Goal: Information Seeking & Learning: Learn about a topic

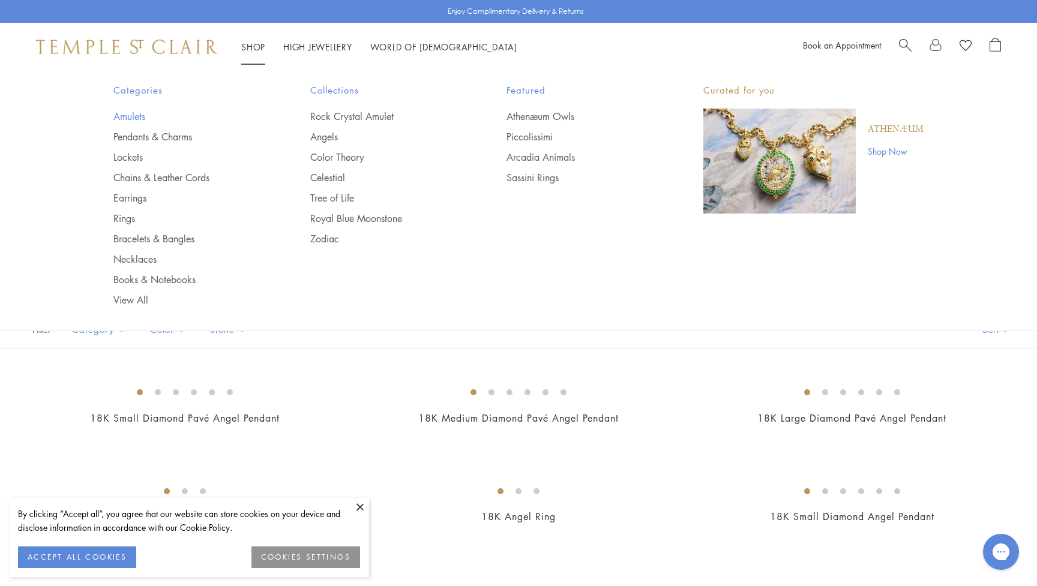
click at [137, 116] on link "Amulets" at bounding box center [187, 116] width 149 height 13
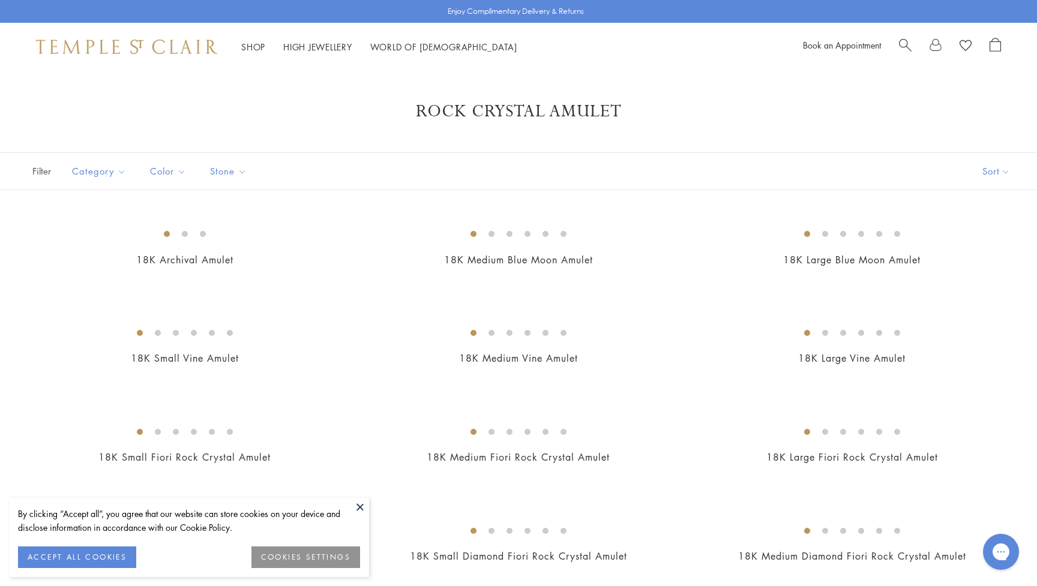
click at [359, 508] on button at bounding box center [360, 507] width 18 height 18
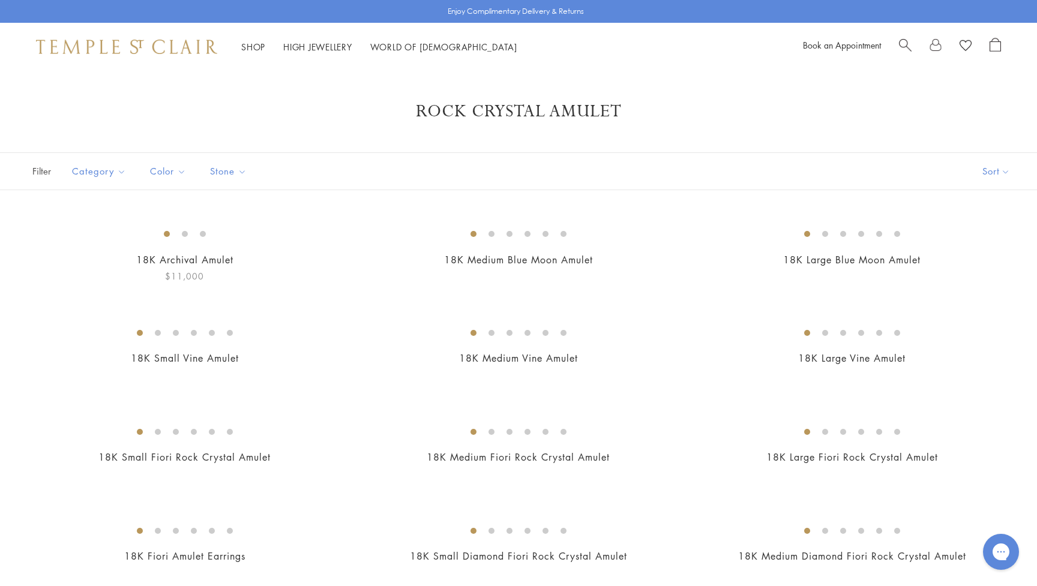
click at [0, 0] on img at bounding box center [0, 0] width 0 height 0
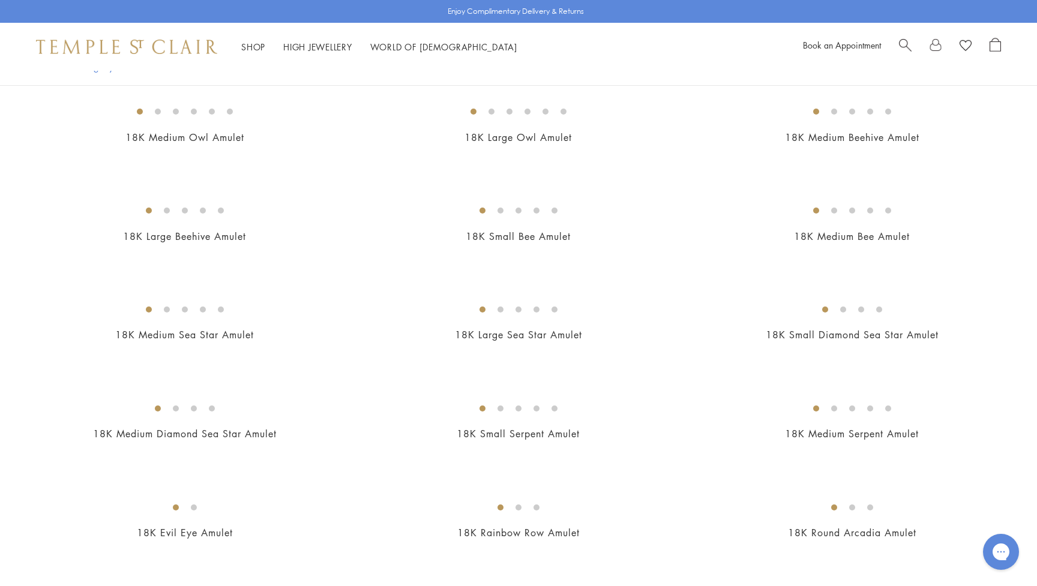
scroll to position [1607, 0]
click at [0, 0] on img at bounding box center [0, 0] width 0 height 0
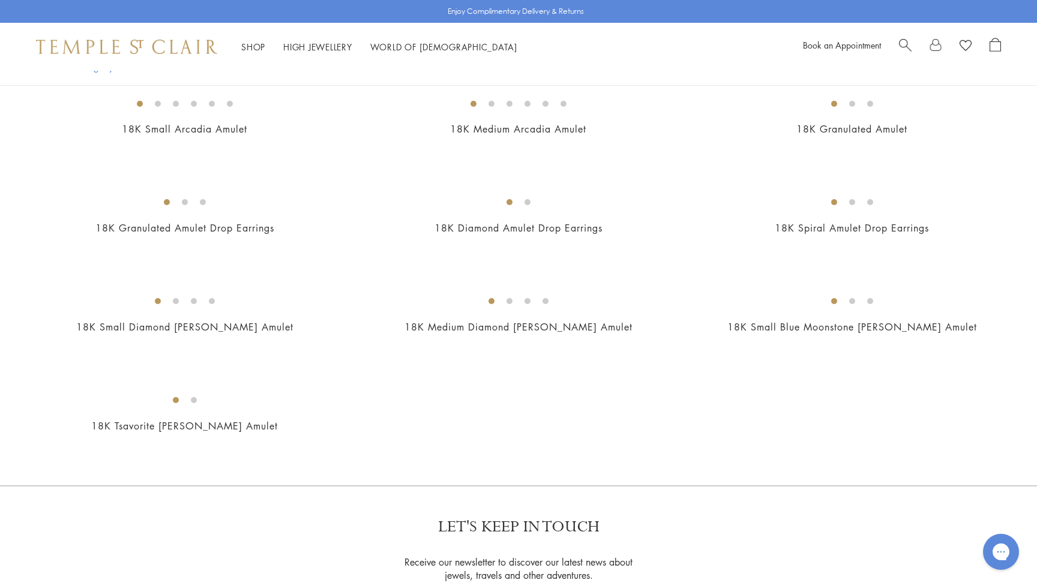
scroll to position [2111, 0]
click at [0, 0] on img at bounding box center [0, 0] width 0 height 0
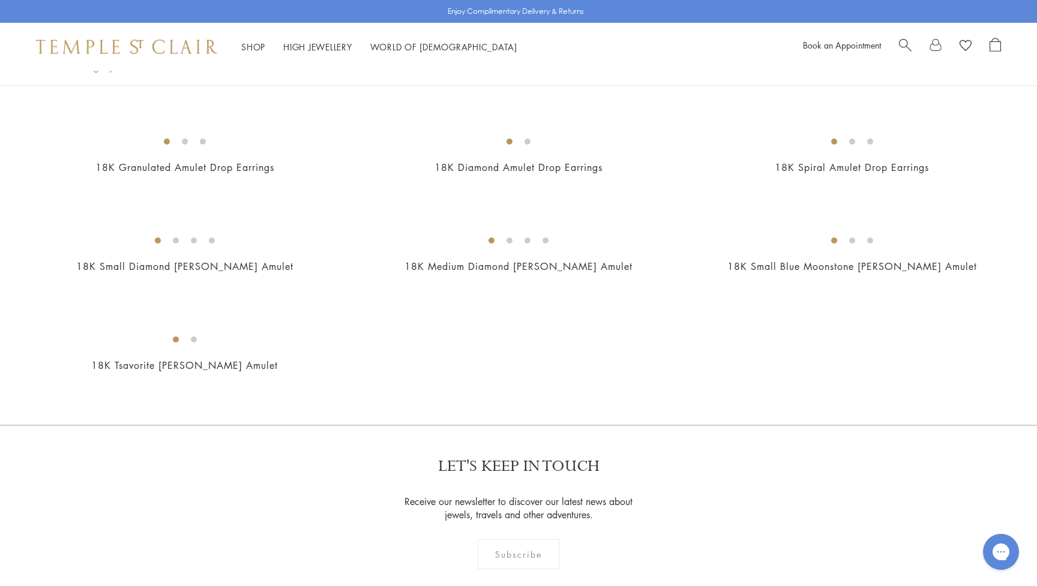
scroll to position [2171, 0]
click at [0, 0] on img at bounding box center [0, 0] width 0 height 0
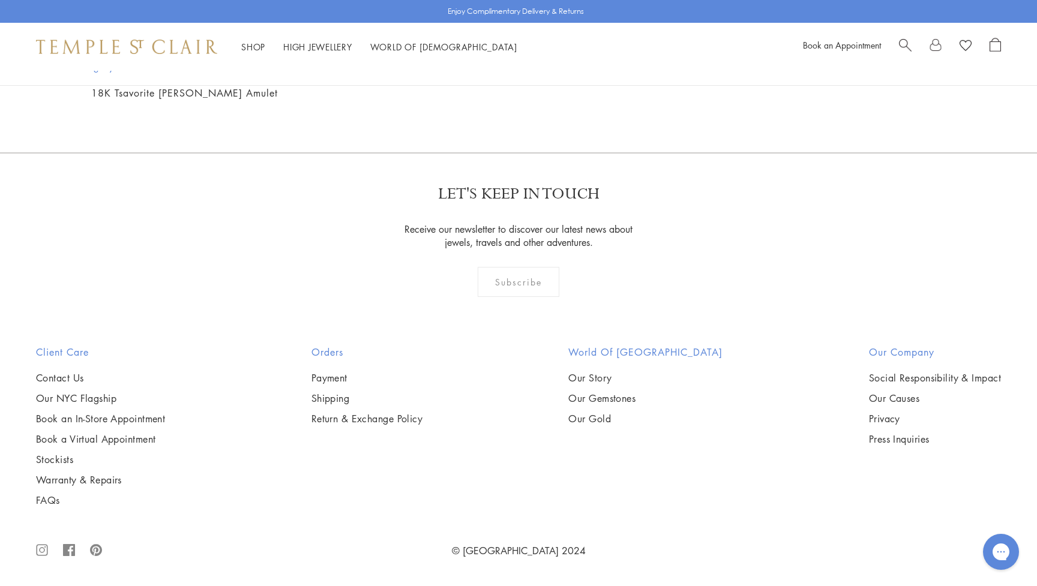
scroll to position [3963, 0]
click at [0, 0] on img at bounding box center [0, 0] width 0 height 0
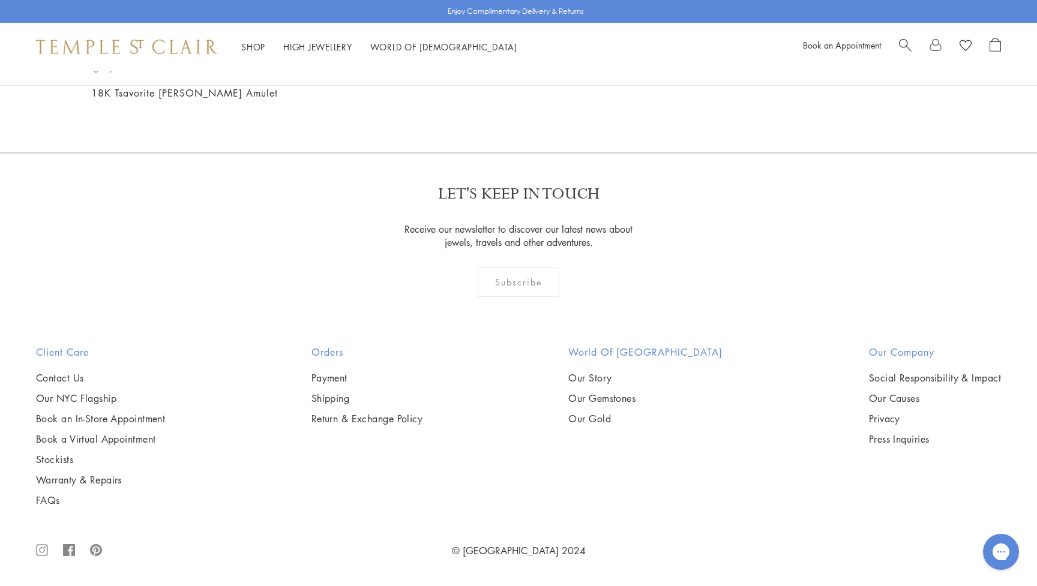
click at [0, 0] on img at bounding box center [0, 0] width 0 height 0
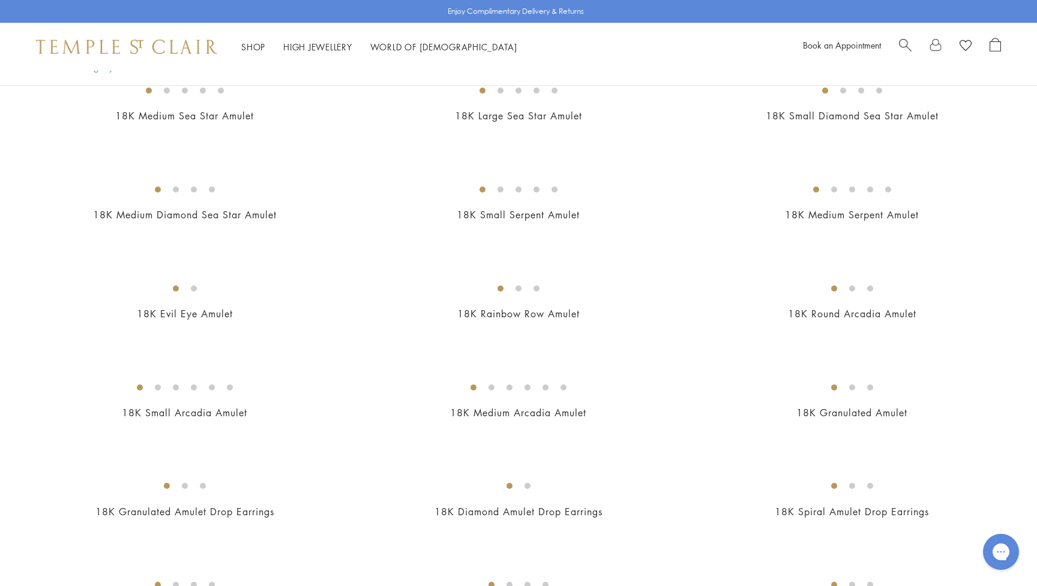
scroll to position [1818, 0]
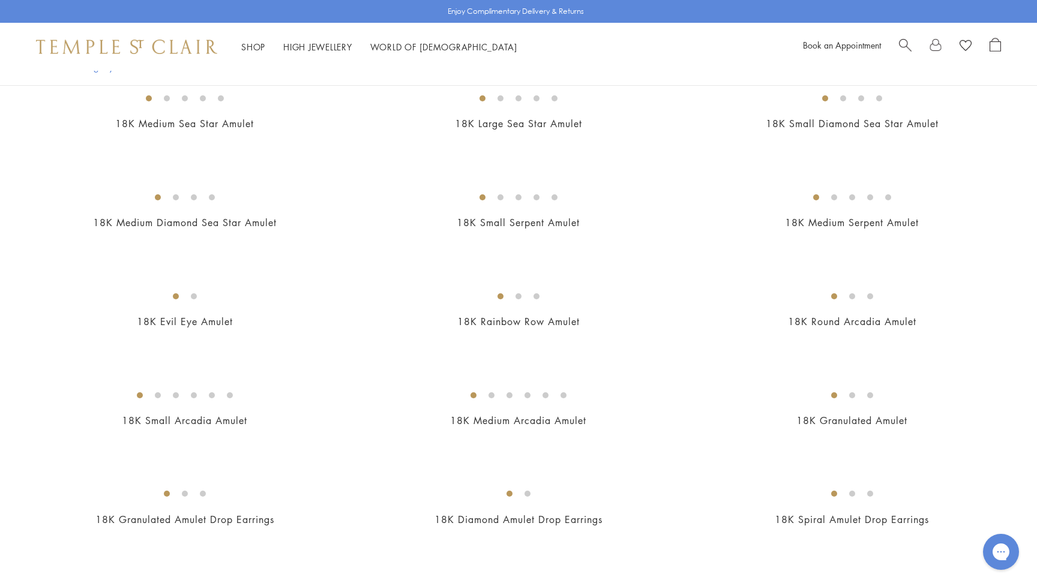
click at [0, 0] on img at bounding box center [0, 0] width 0 height 0
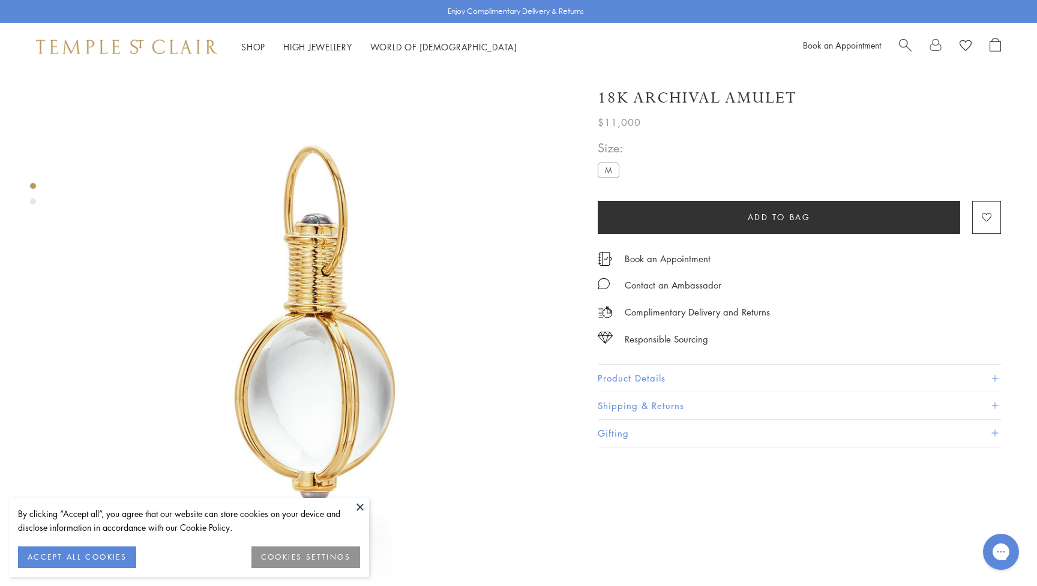
click at [358, 505] on button at bounding box center [360, 507] width 18 height 18
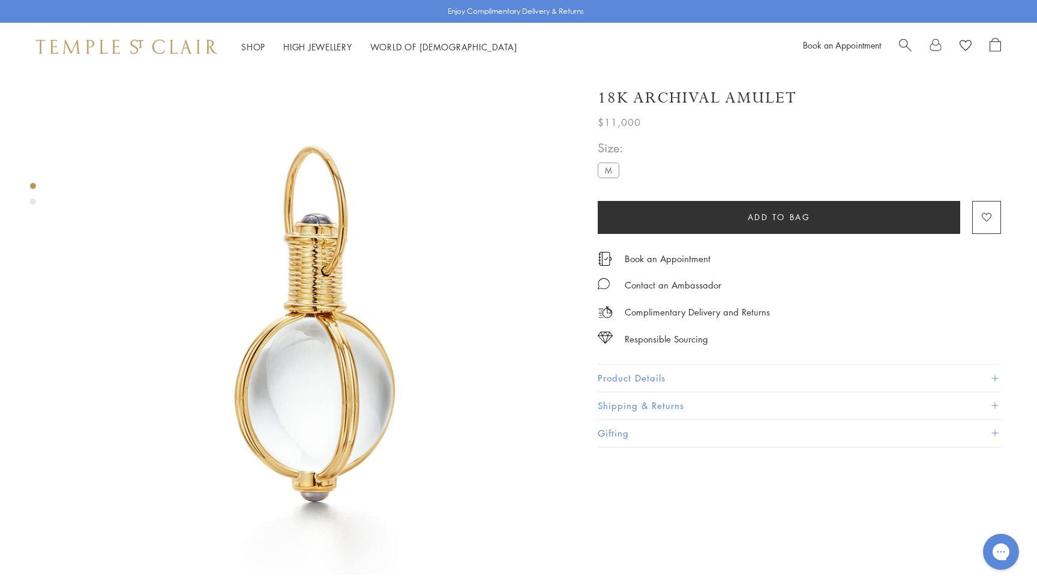
click at [719, 375] on button "Product Details" at bounding box center [799, 378] width 403 height 27
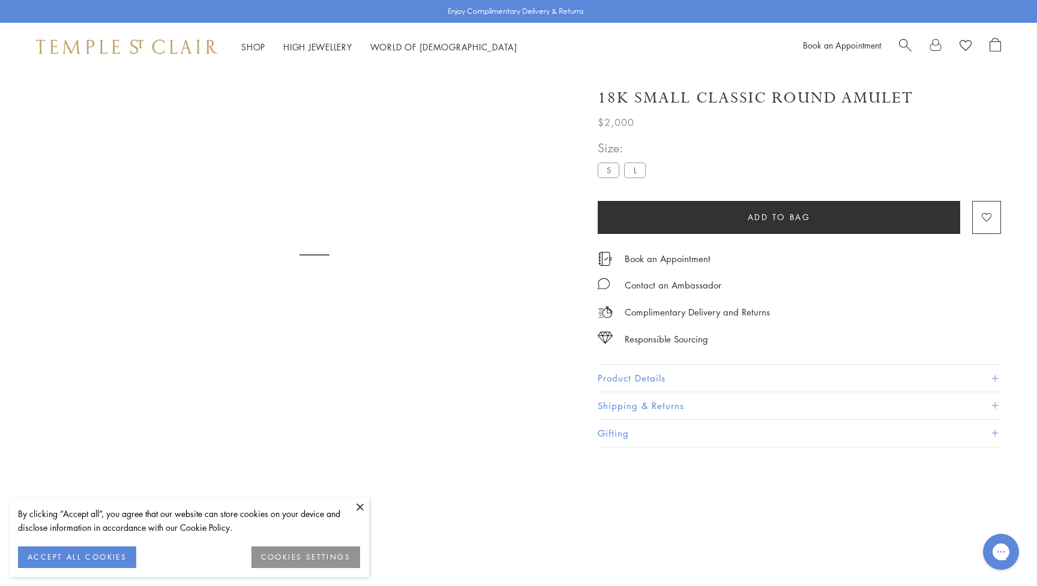
scroll to position [71, 0]
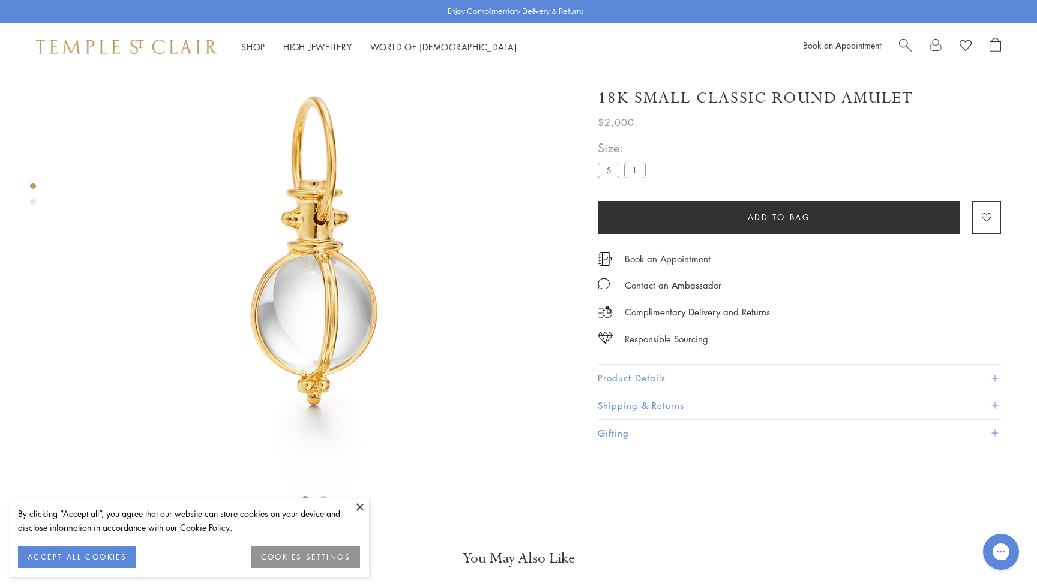
click at [365, 504] on button at bounding box center [360, 507] width 18 height 18
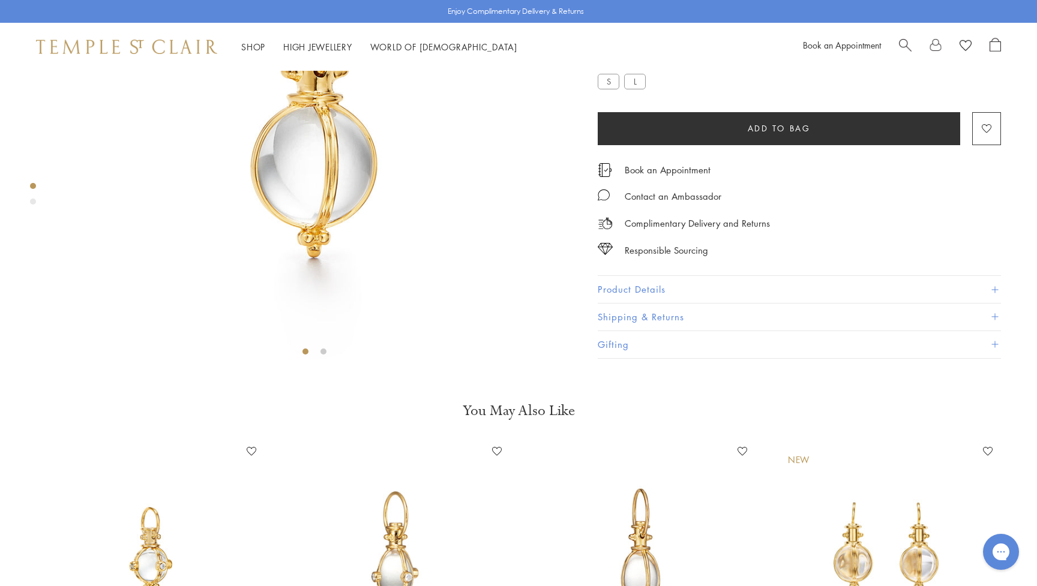
scroll to position [217, 0]
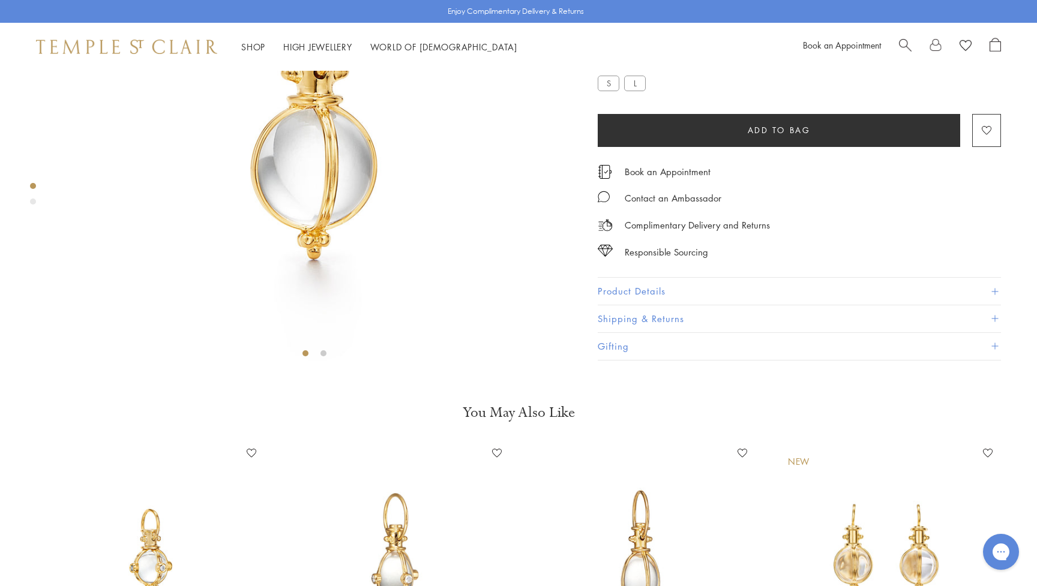
click at [884, 305] on button "Product Details" at bounding box center [799, 291] width 403 height 27
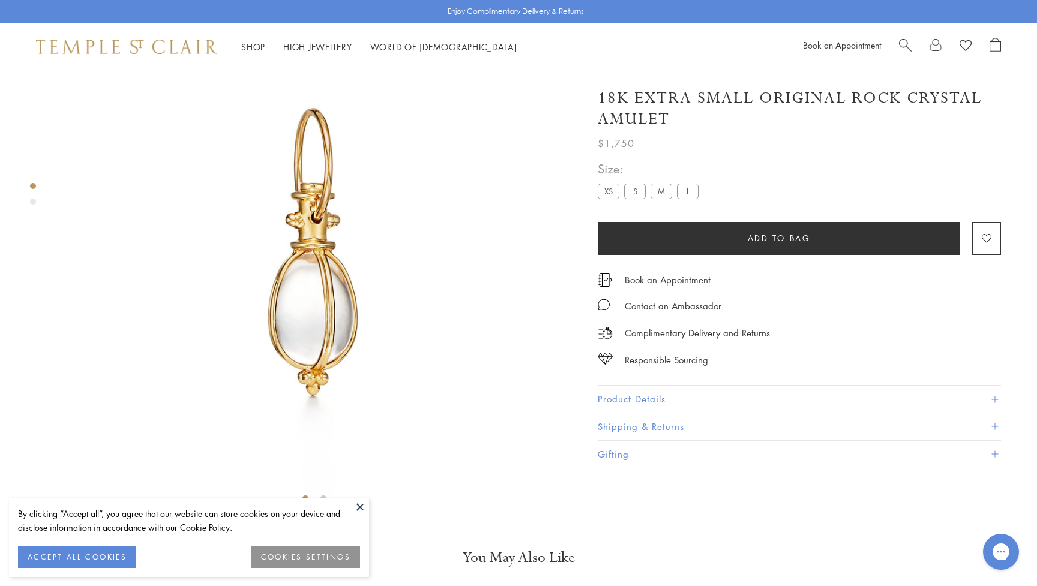
click at [361, 505] on button at bounding box center [360, 507] width 18 height 18
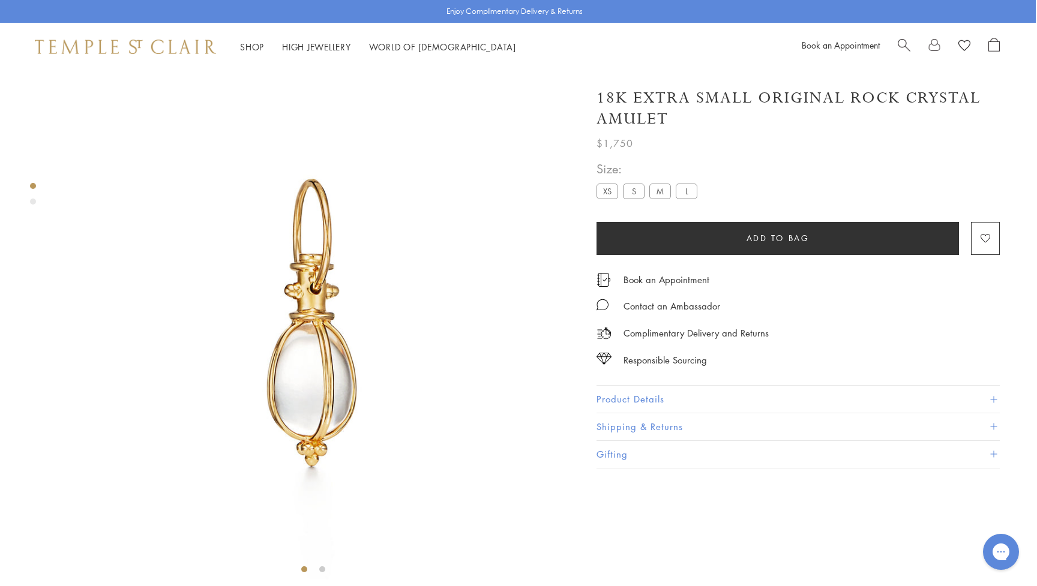
scroll to position [0, 1]
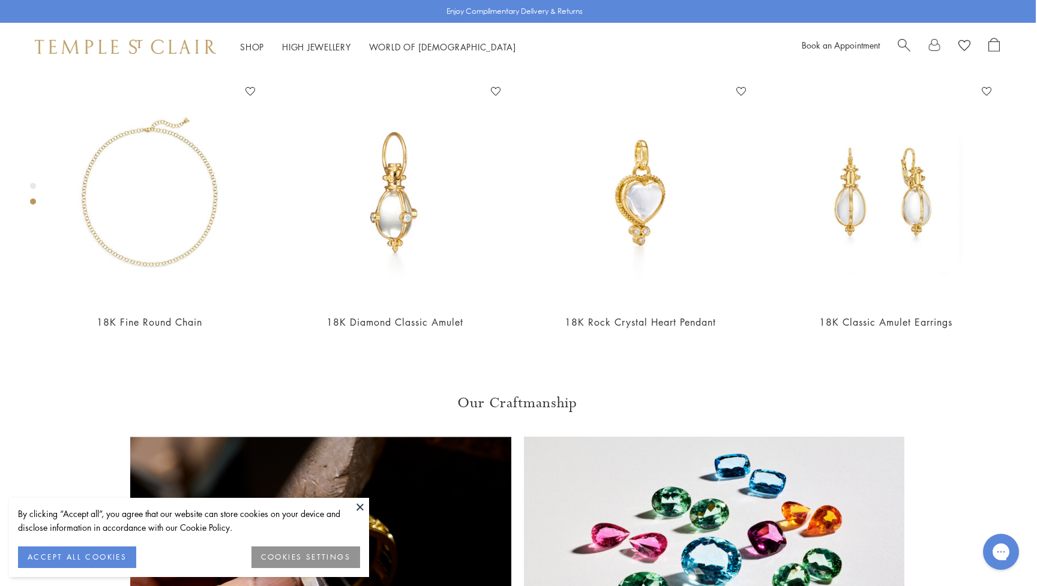
scroll to position [579, 1]
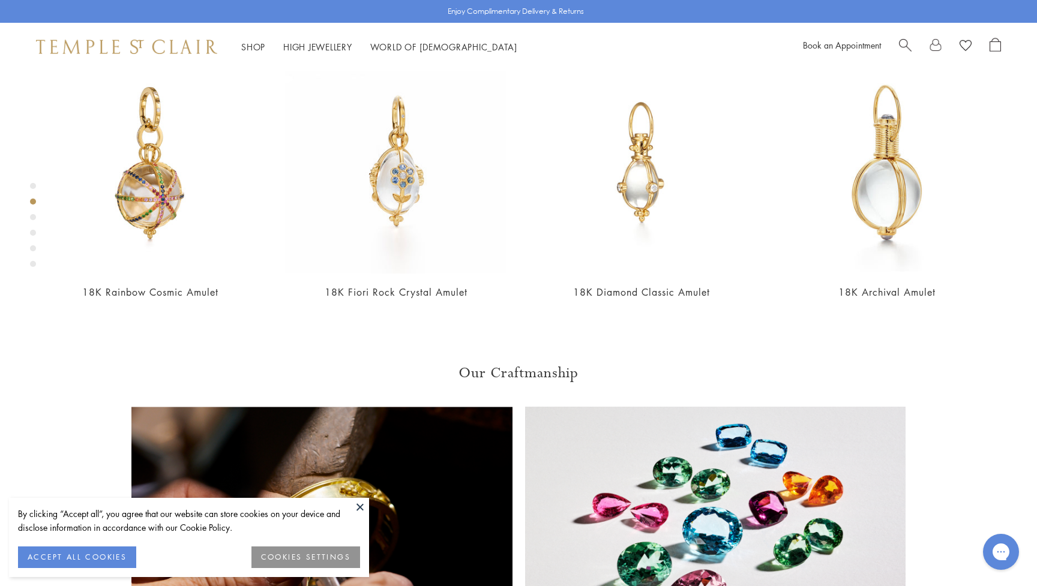
scroll to position [611, 0]
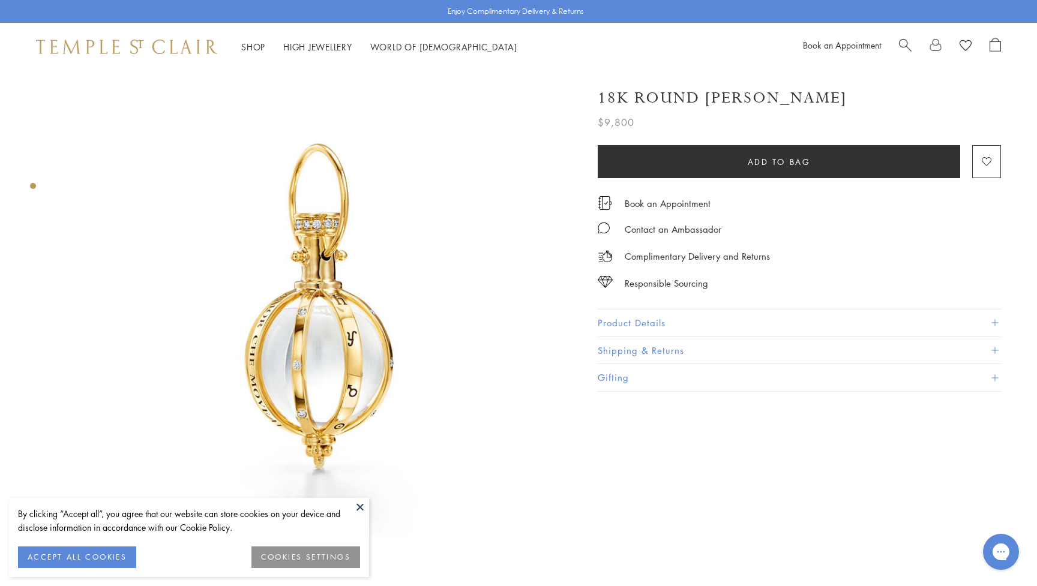
click at [360, 505] on button at bounding box center [360, 507] width 18 height 18
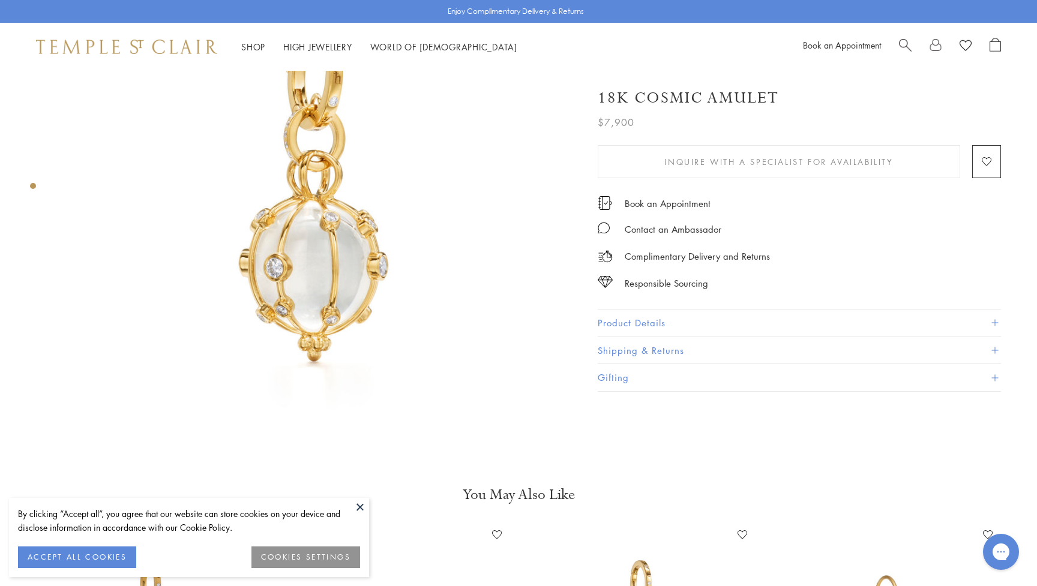
scroll to position [139, 0]
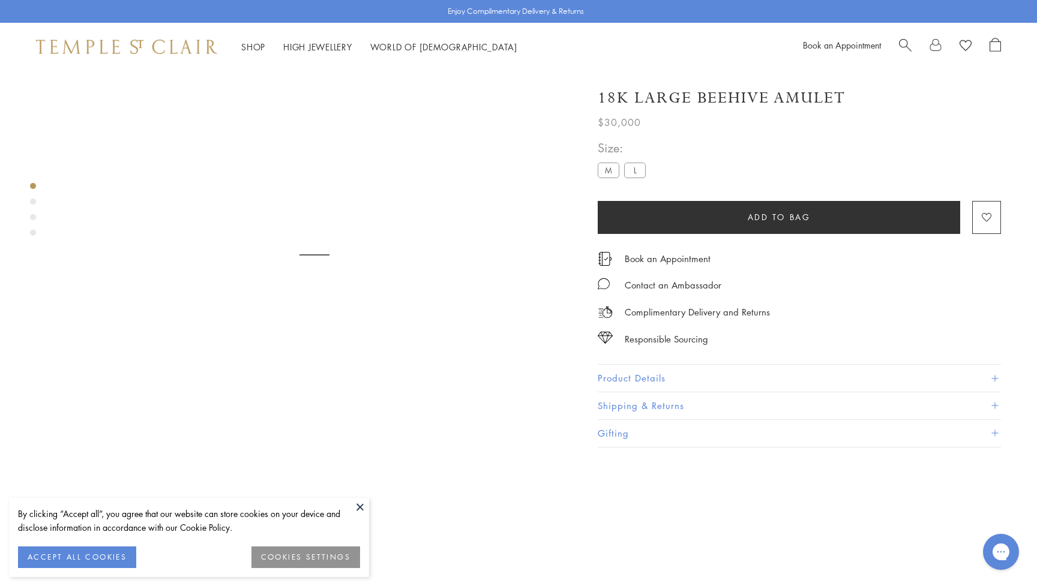
scroll to position [71, 0]
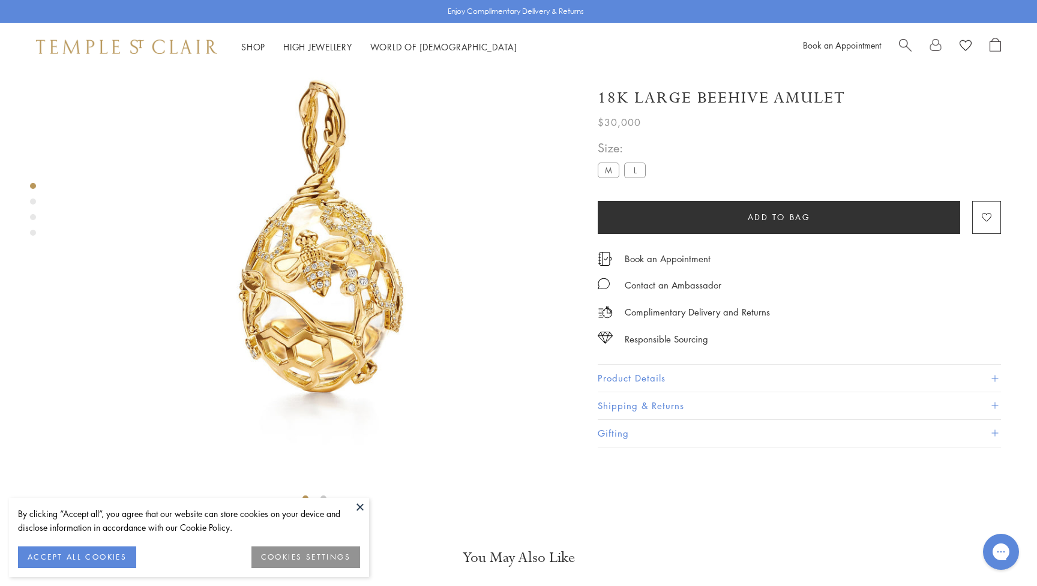
click at [360, 505] on button at bounding box center [360, 507] width 18 height 18
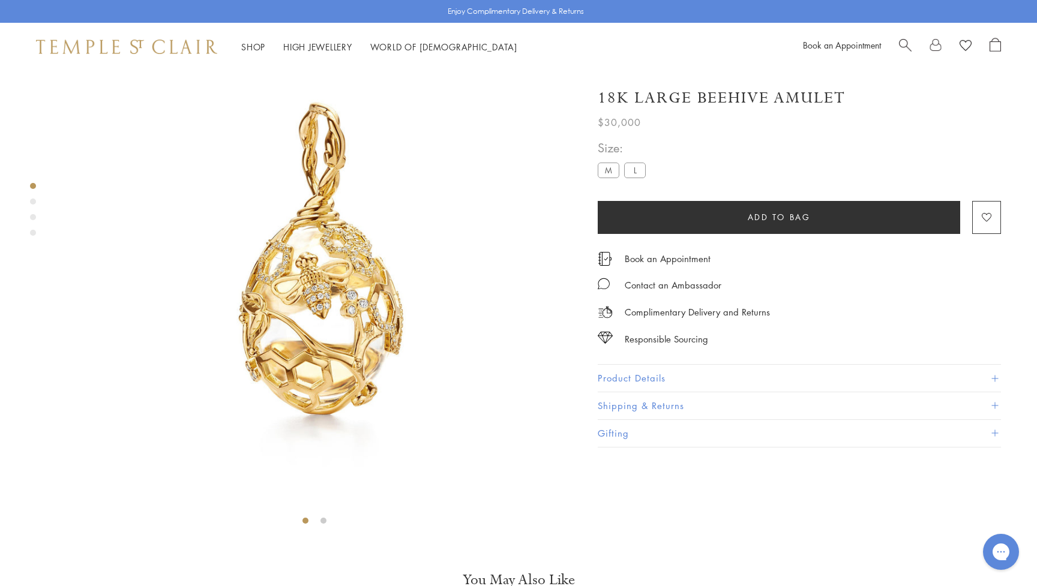
scroll to position [46, 0]
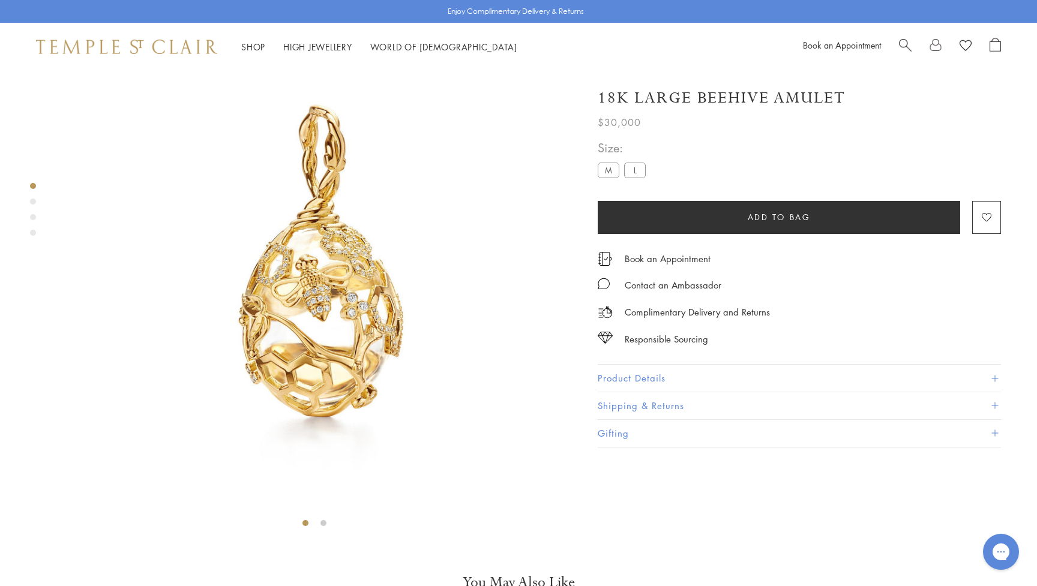
click at [608, 172] on label "M" at bounding box center [609, 170] width 22 height 15
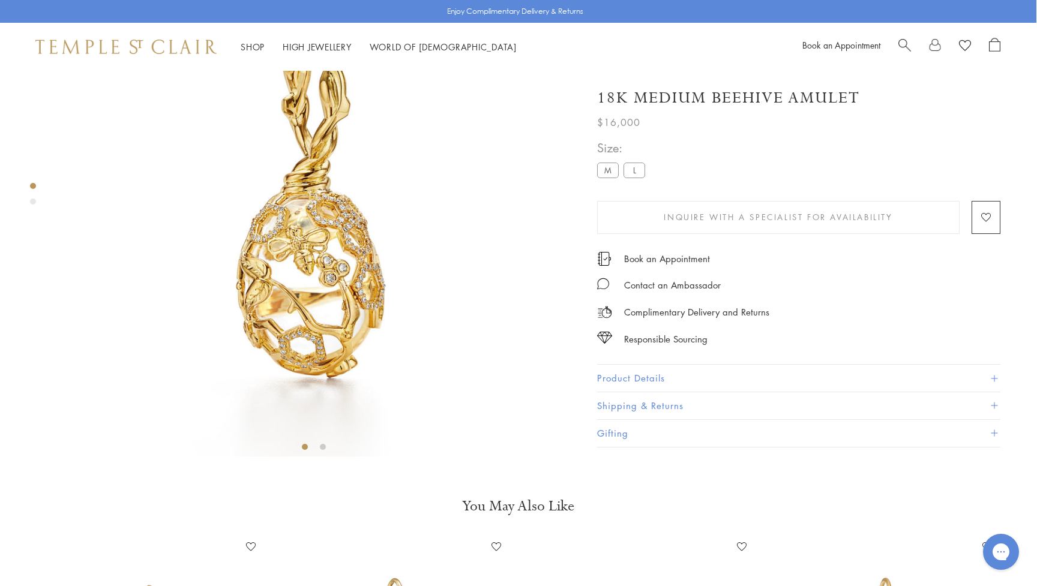
scroll to position [120, 1]
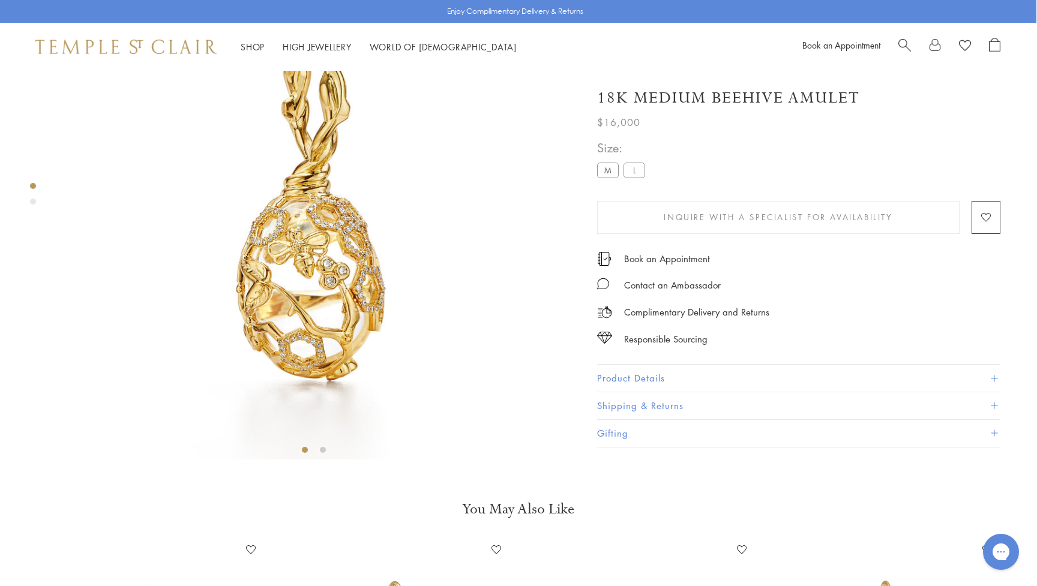
click at [632, 173] on label "L" at bounding box center [634, 170] width 22 height 15
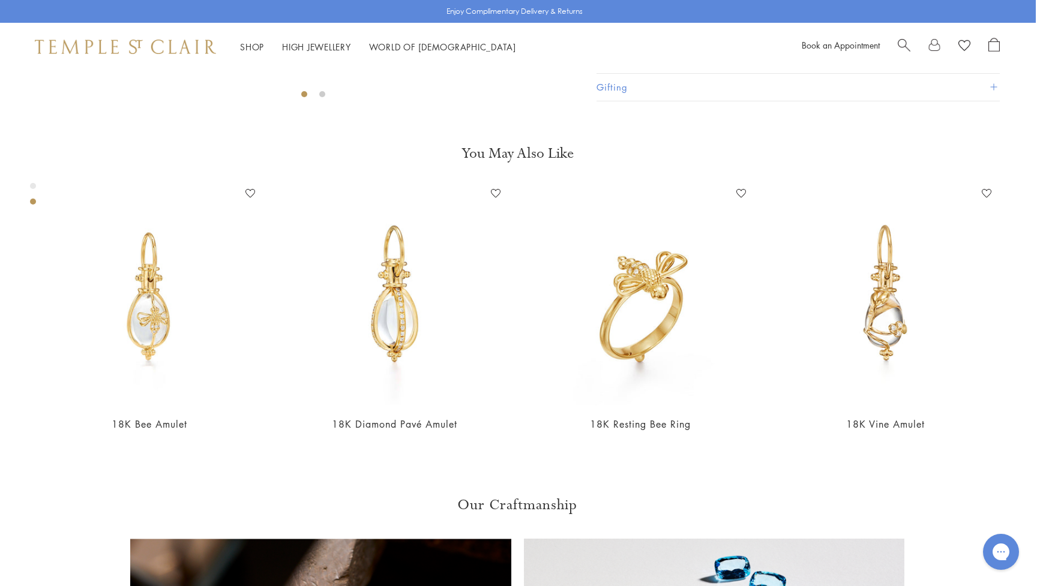
scroll to position [475, 2]
click at [736, 46] on button "Product Details" at bounding box center [796, 32] width 403 height 27
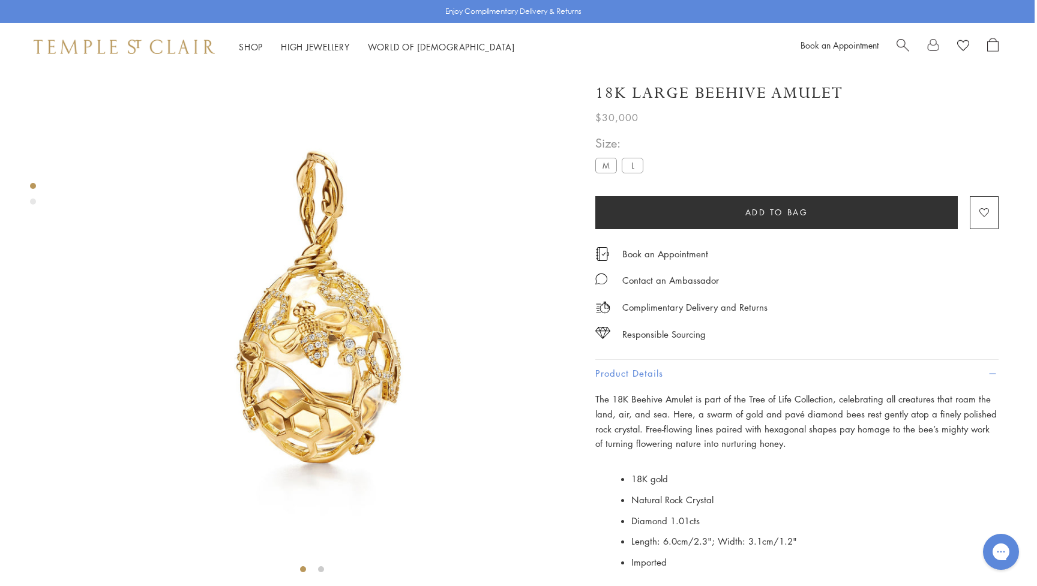
scroll to position [0, 2]
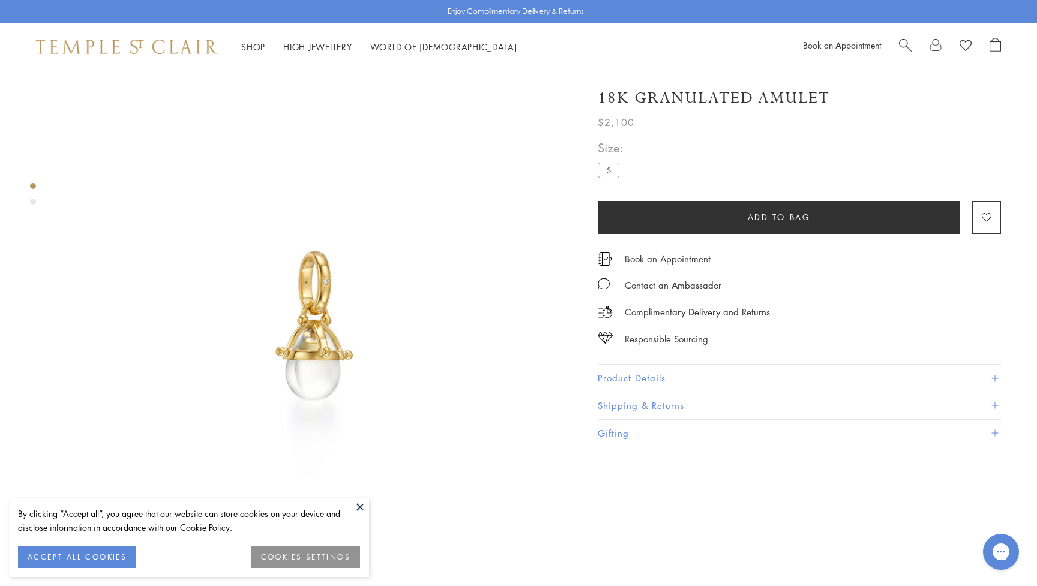
click at [360, 509] on button at bounding box center [360, 507] width 18 height 18
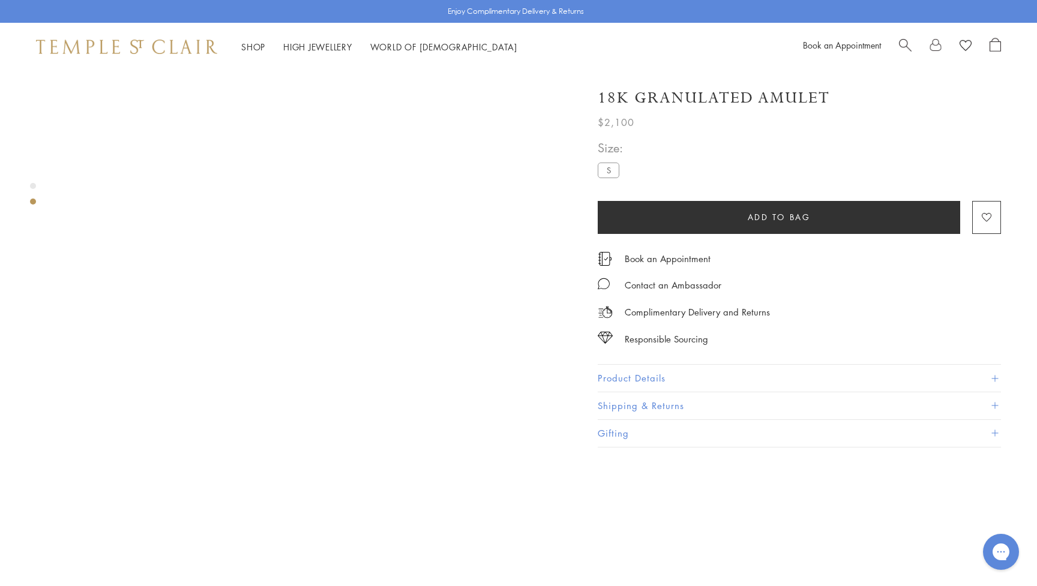
scroll to position [495, 0]
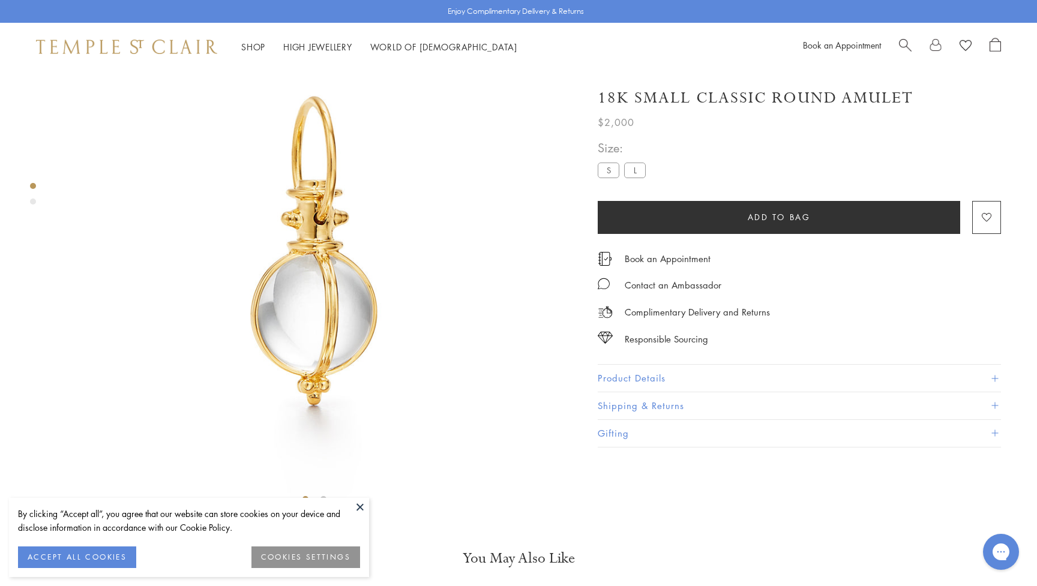
click at [742, 369] on button "Product Details" at bounding box center [799, 378] width 403 height 27
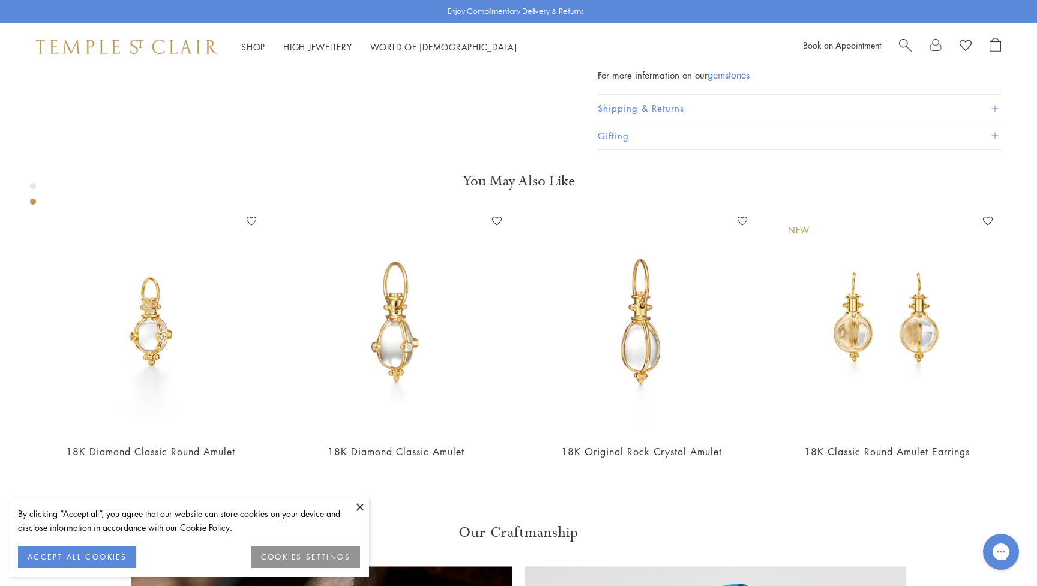
scroll to position [536, 0]
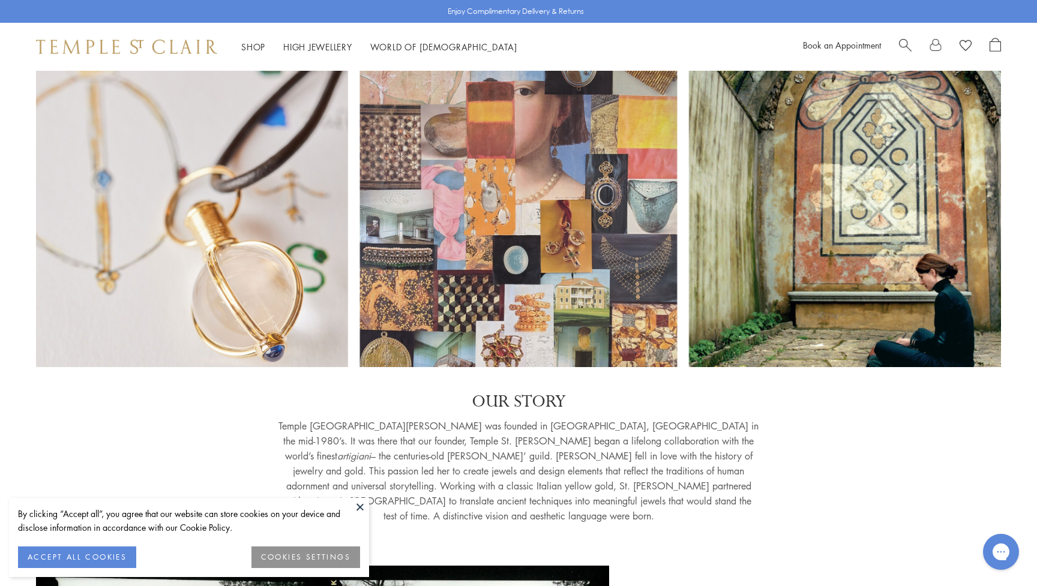
click at [361, 506] on button at bounding box center [360, 507] width 18 height 18
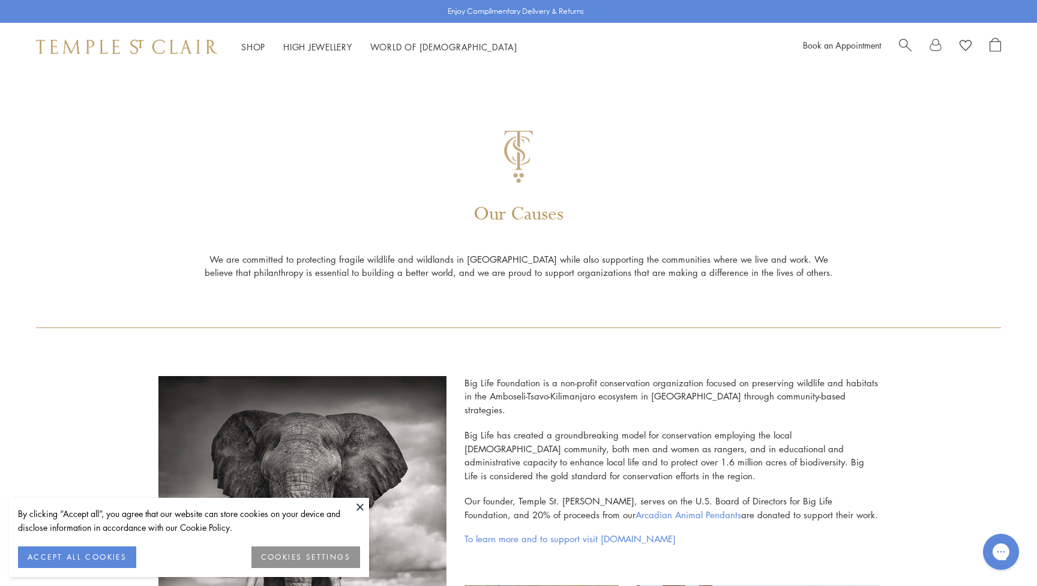
click at [359, 501] on button at bounding box center [360, 507] width 18 height 18
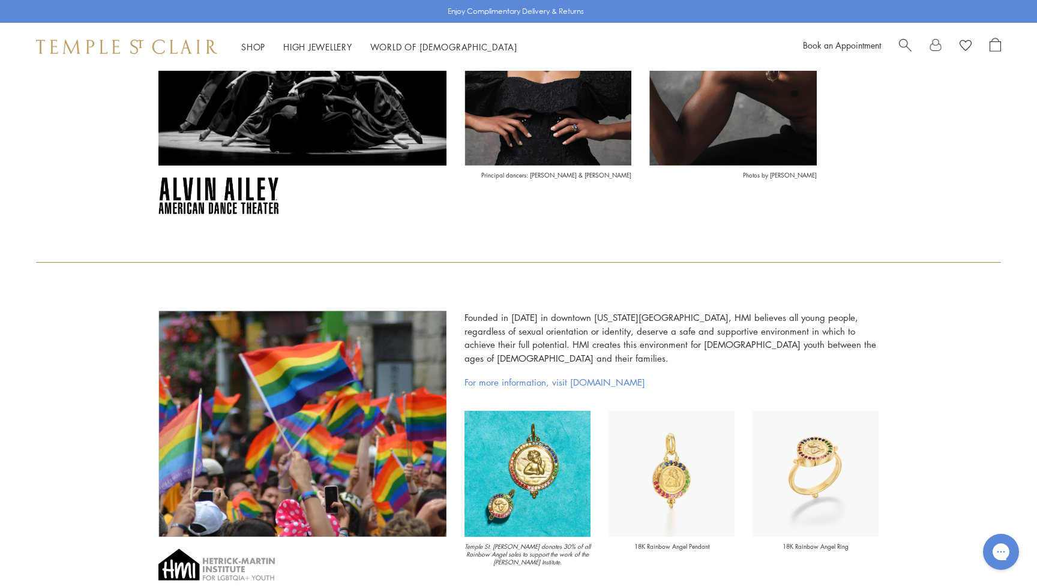
scroll to position [1046, 0]
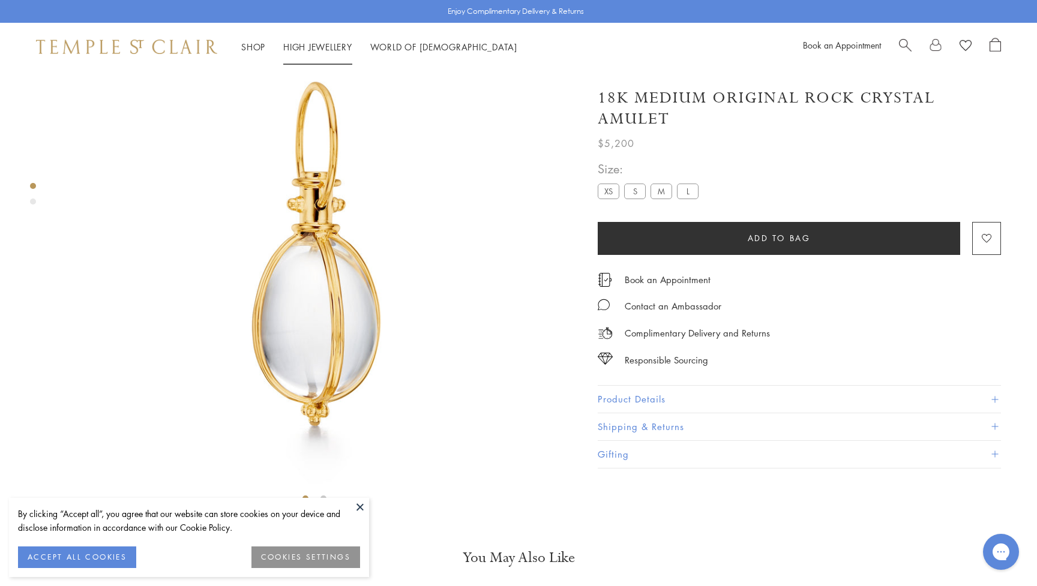
click at [314, 49] on link "High Jewellery High Jewellery" at bounding box center [317, 47] width 69 height 12
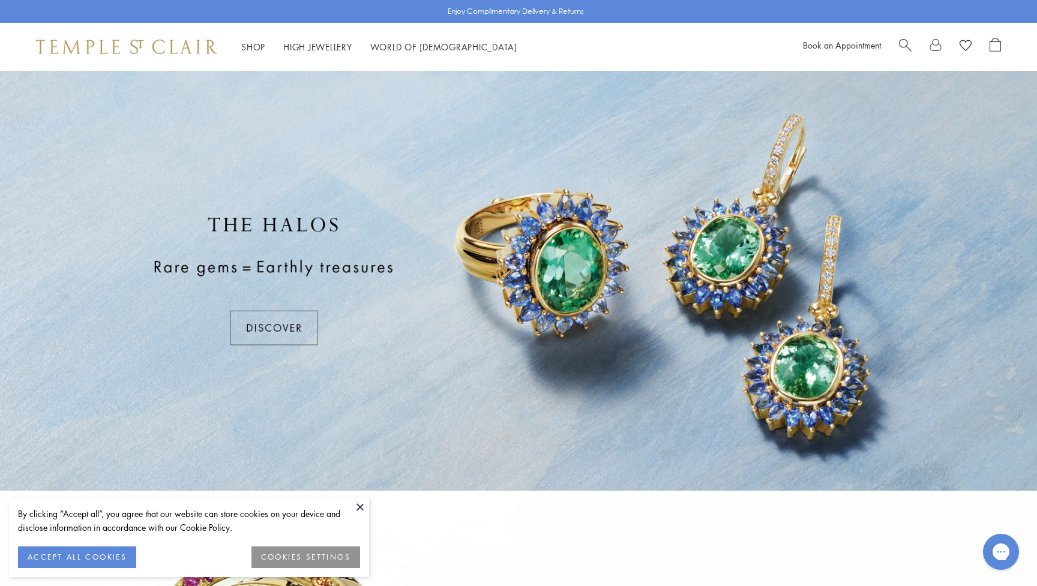
click at [358, 506] on button at bounding box center [360, 507] width 18 height 18
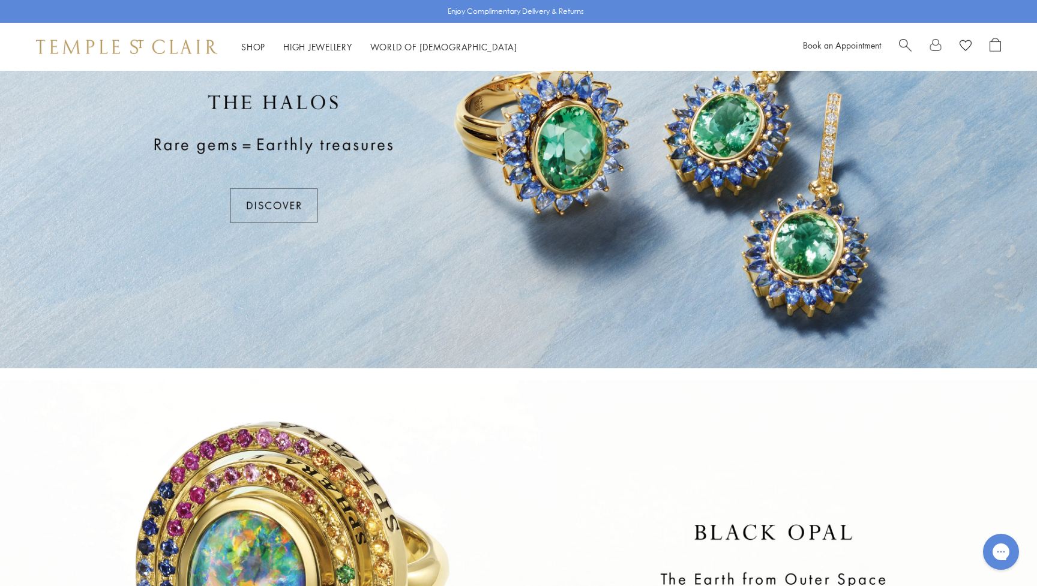
scroll to position [123, 0]
drag, startPoint x: 346, startPoint y: 388, endPoint x: 274, endPoint y: 206, distance: 195.5
click at [274, 206] on div at bounding box center [518, 158] width 1037 height 420
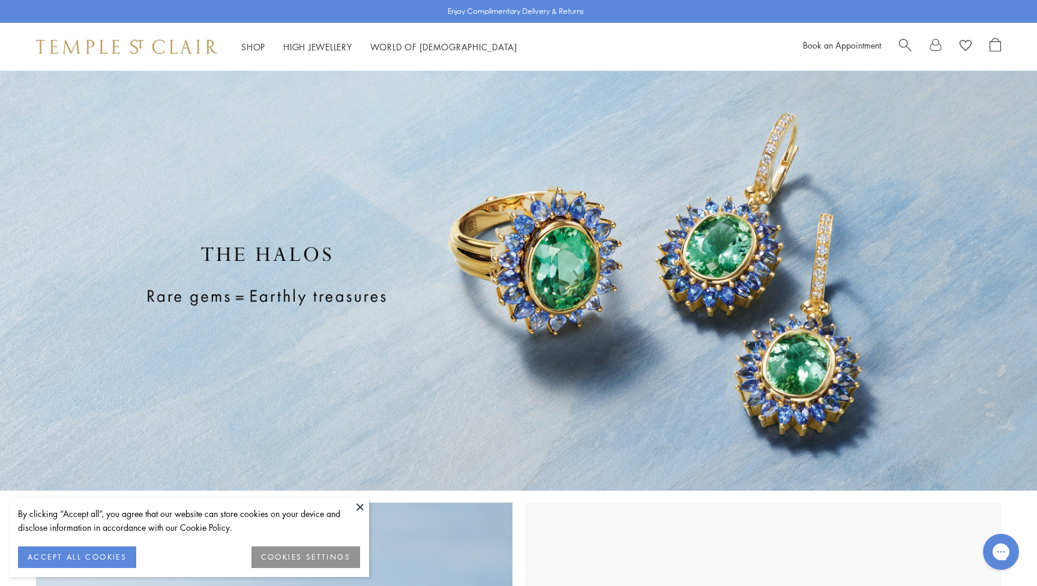
drag, startPoint x: 0, startPoint y: 0, endPoint x: 358, endPoint y: 507, distance: 620.7
click at [358, 507] on button at bounding box center [360, 507] width 18 height 18
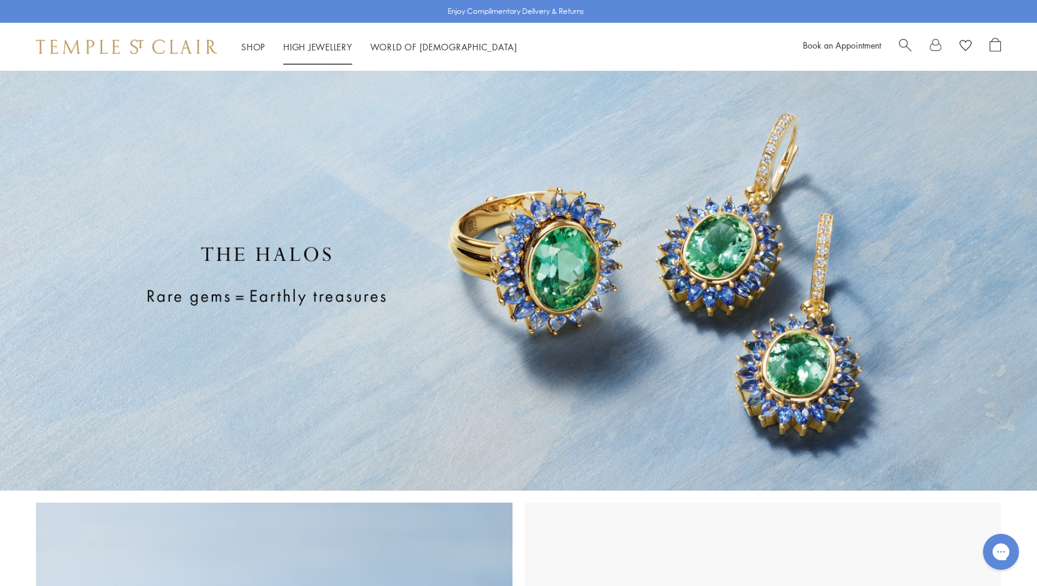
click at [327, 43] on link "High Jewellery High Jewellery" at bounding box center [317, 47] width 69 height 12
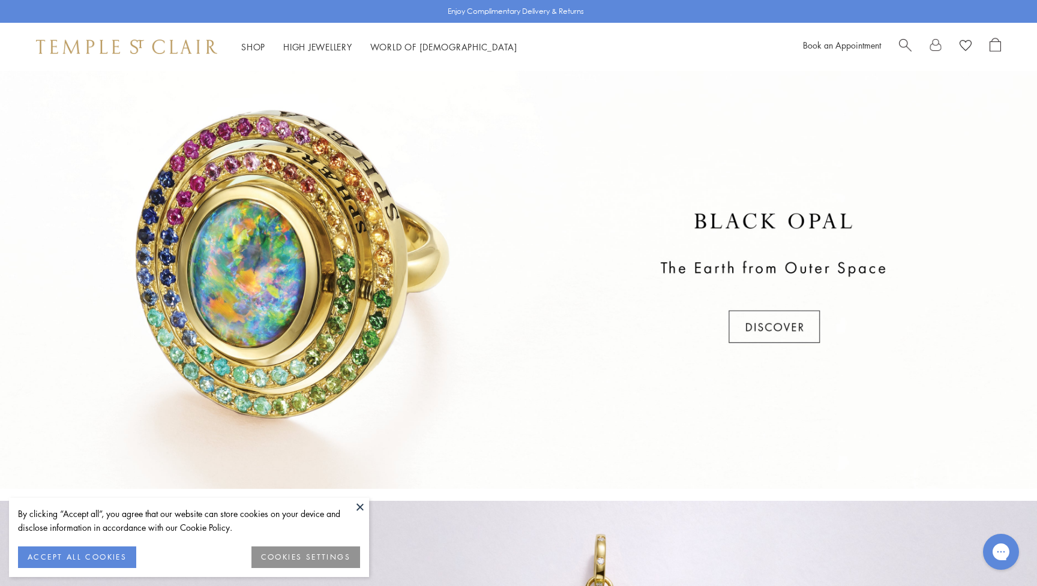
scroll to position [435, 0]
drag, startPoint x: 435, startPoint y: 161, endPoint x: 742, endPoint y: 320, distance: 345.6
click at [742, 320] on div at bounding box center [518, 278] width 1037 height 420
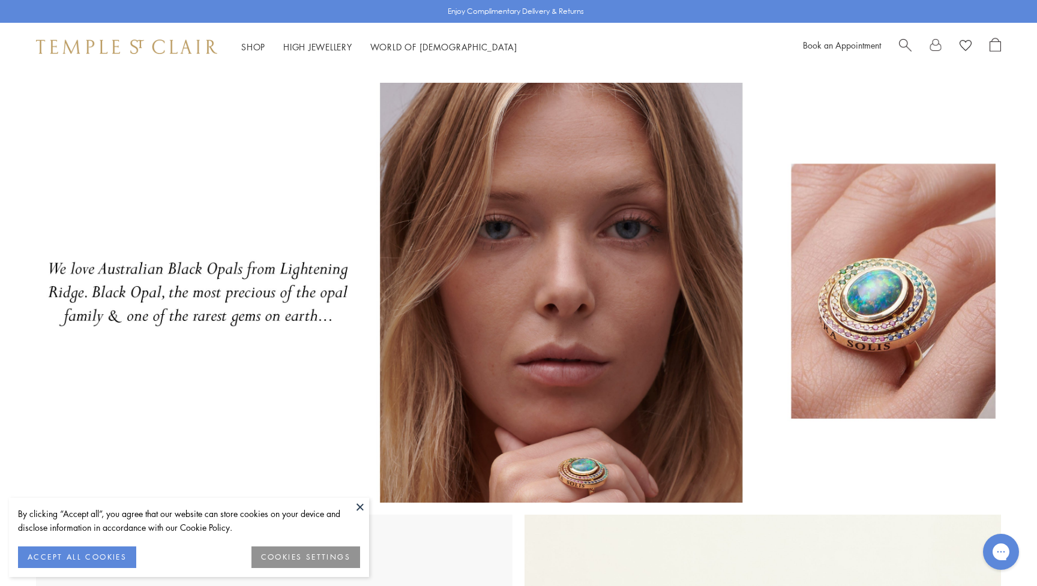
drag, startPoint x: 742, startPoint y: 320, endPoint x: 430, endPoint y: 44, distance: 417.0
click at [430, 44] on link "World of [GEOGRAPHIC_DATA][DEMOGRAPHIC_DATA]" at bounding box center [443, 47] width 147 height 12
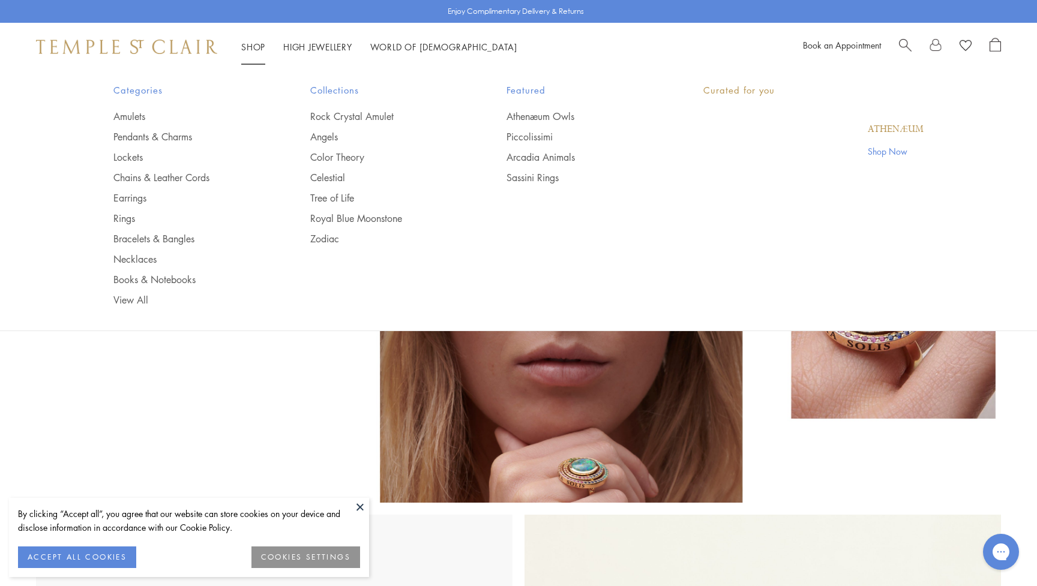
drag, startPoint x: 430, startPoint y: 44, endPoint x: 245, endPoint y: 47, distance: 184.2
click at [245, 47] on link "Shop Shop" at bounding box center [253, 47] width 24 height 12
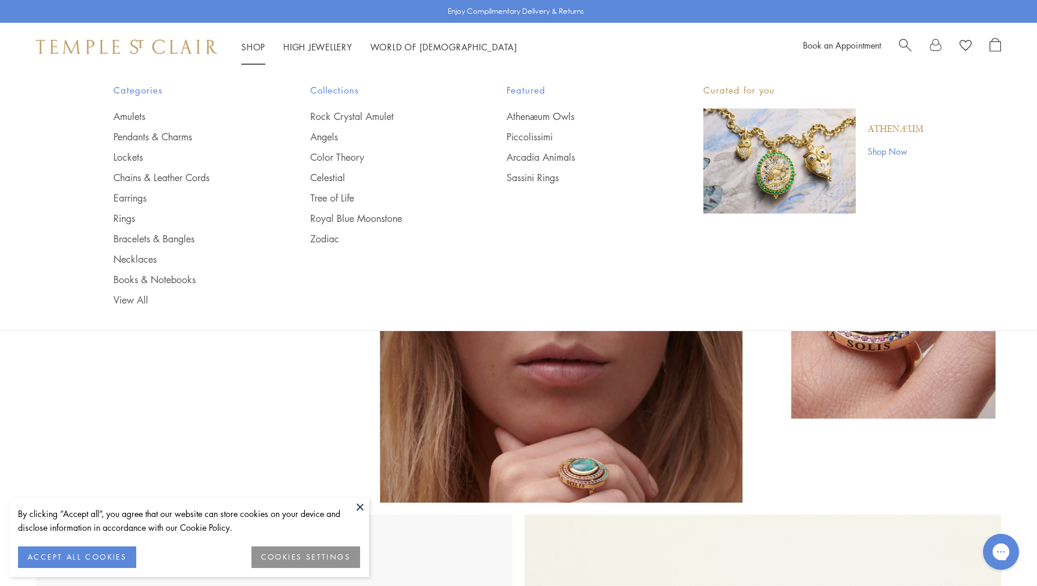
click at [181, 137] on link "Pendants & Charms" at bounding box center [187, 136] width 149 height 13
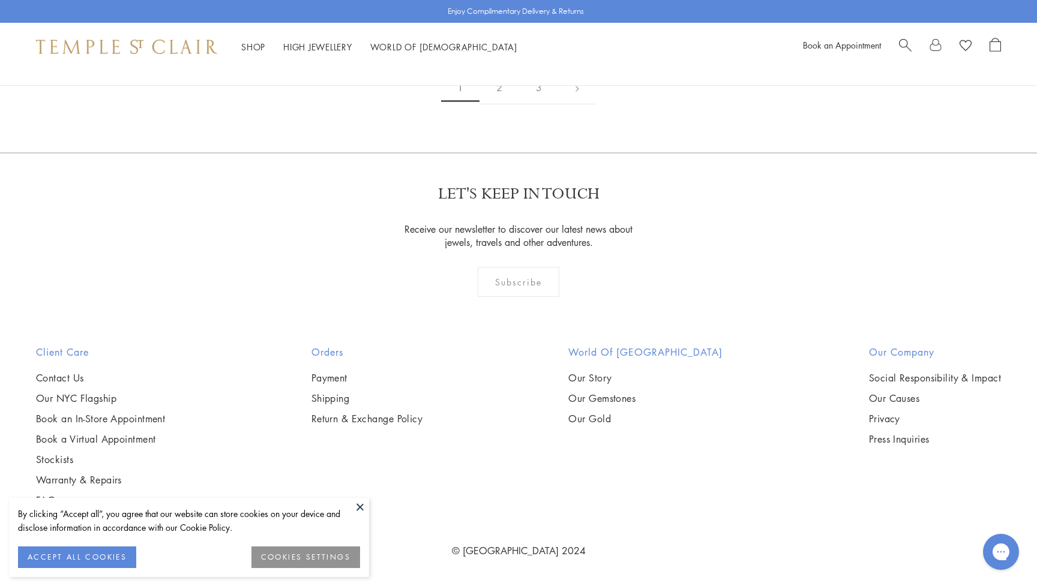
scroll to position [4454, 0]
click at [0, 0] on img at bounding box center [0, 0] width 0 height 0
click at [360, 510] on button at bounding box center [360, 507] width 18 height 18
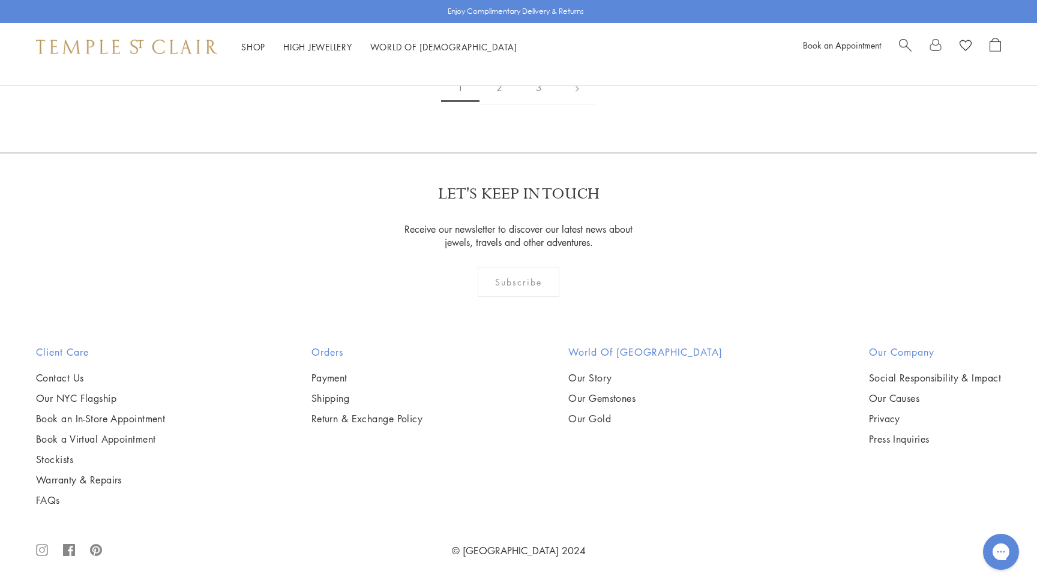
scroll to position [7973, 0]
click at [0, 0] on img at bounding box center [0, 0] width 0 height 0
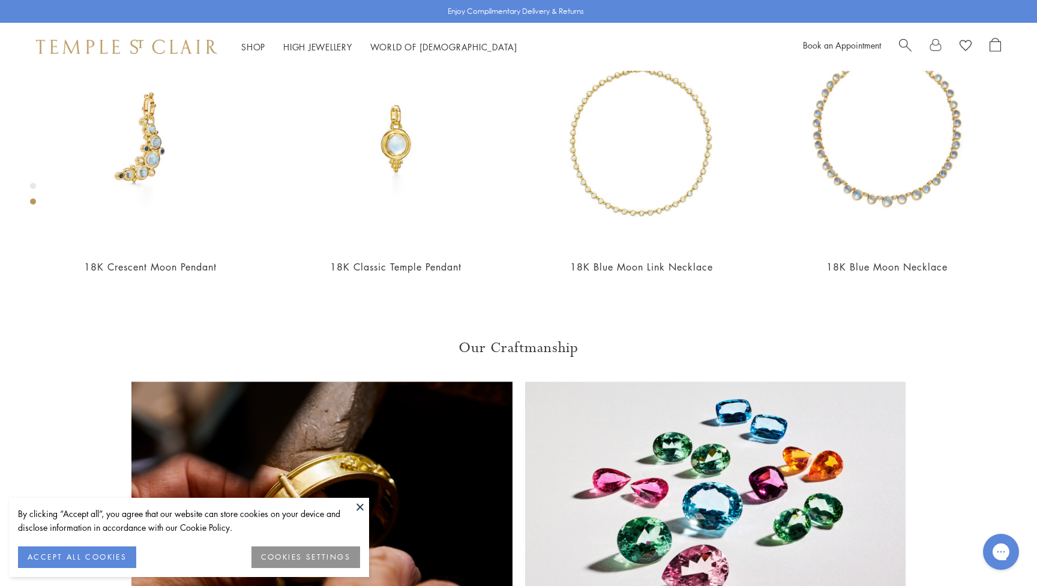
scroll to position [634, 0]
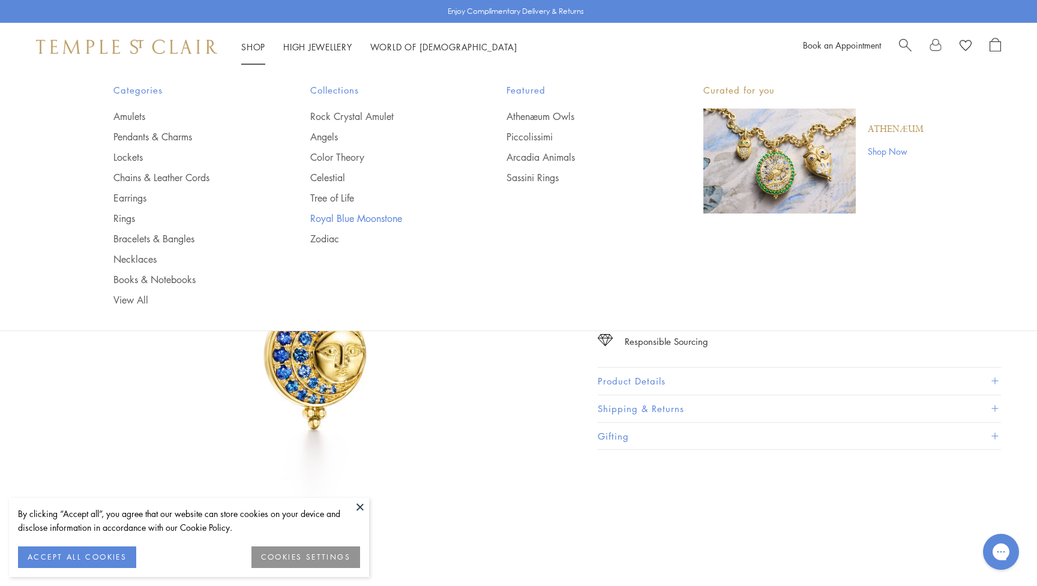
click at [335, 213] on link "Royal Blue Moonstone" at bounding box center [384, 218] width 149 height 13
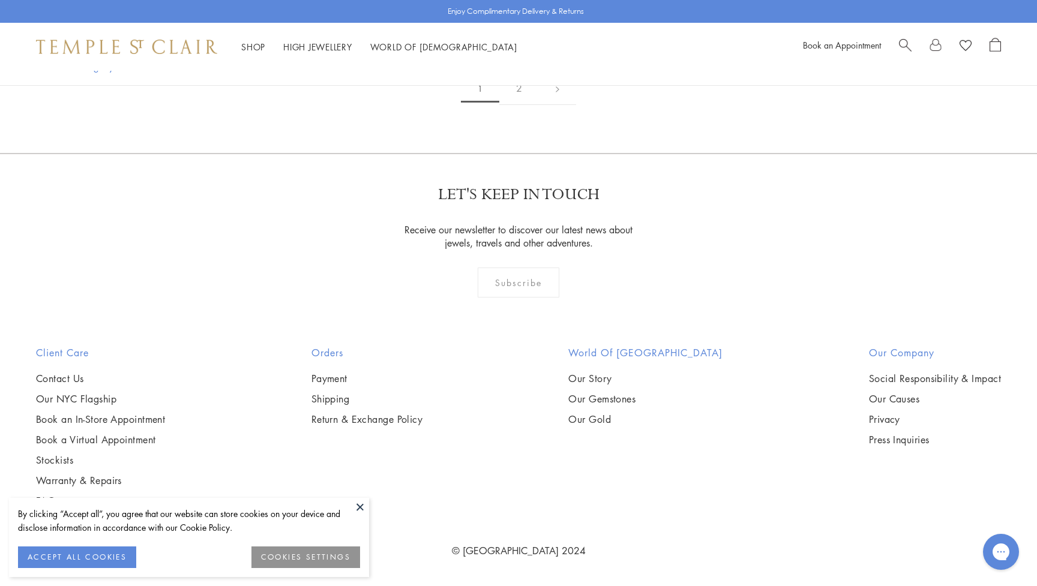
scroll to position [6861, 0]
click at [519, 105] on link "2" at bounding box center [519, 88] width 40 height 33
click at [521, 104] on link "1" at bounding box center [518, 87] width 40 height 33
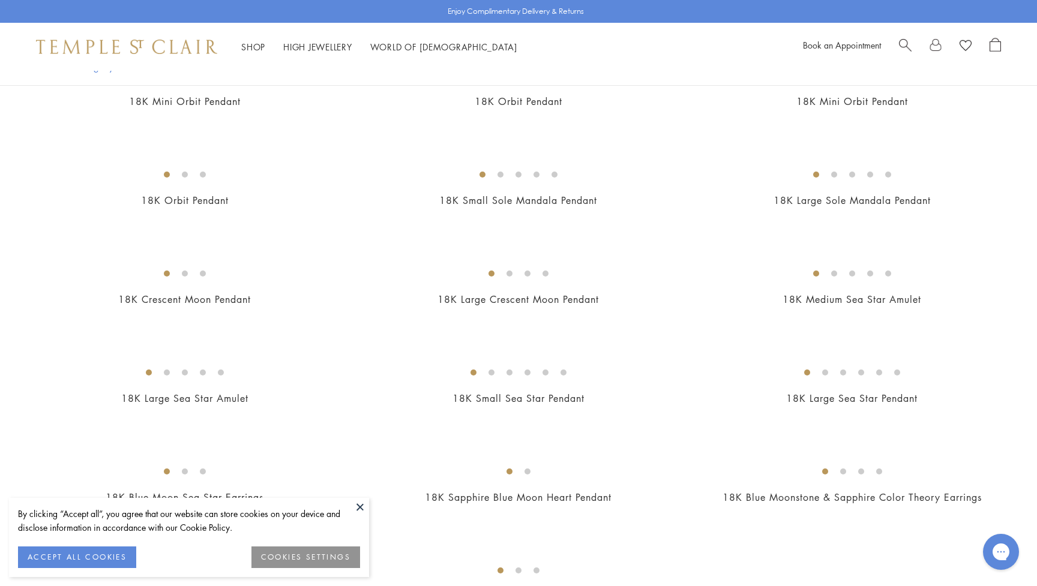
scroll to position [1508, 0]
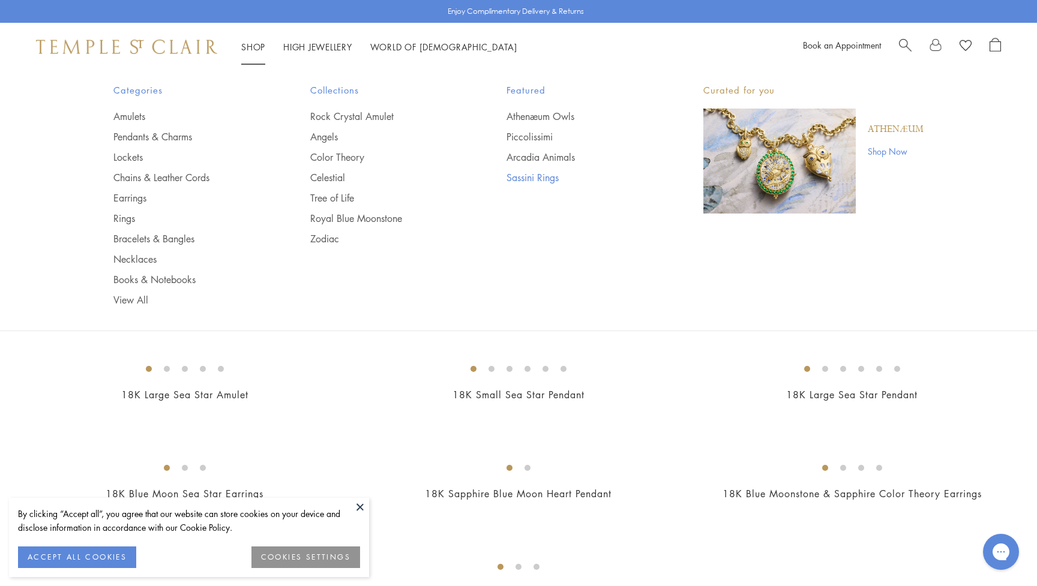
click at [550, 175] on link "Sassini Rings" at bounding box center [580, 177] width 149 height 13
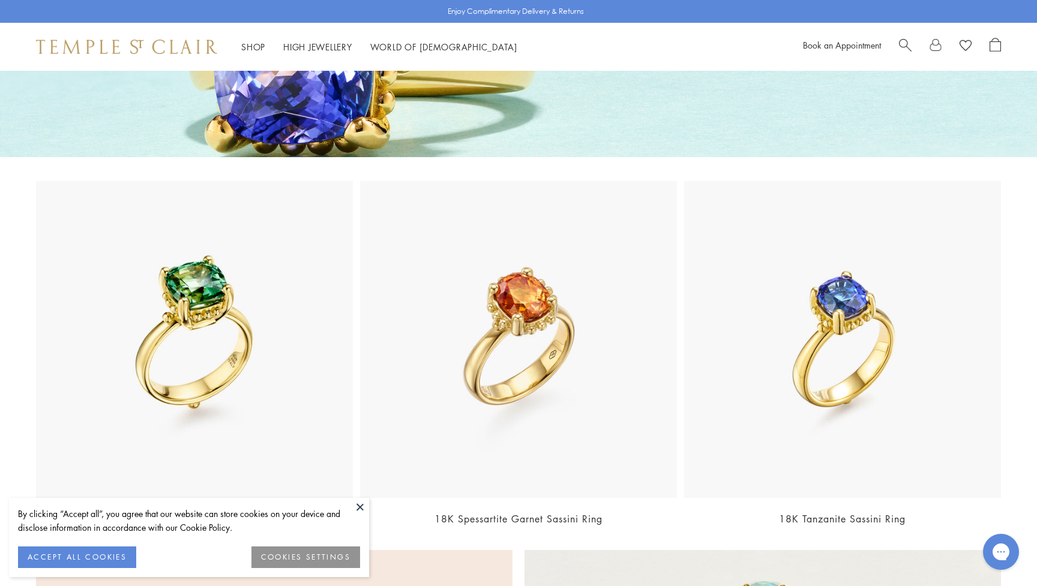
scroll to position [314, 0]
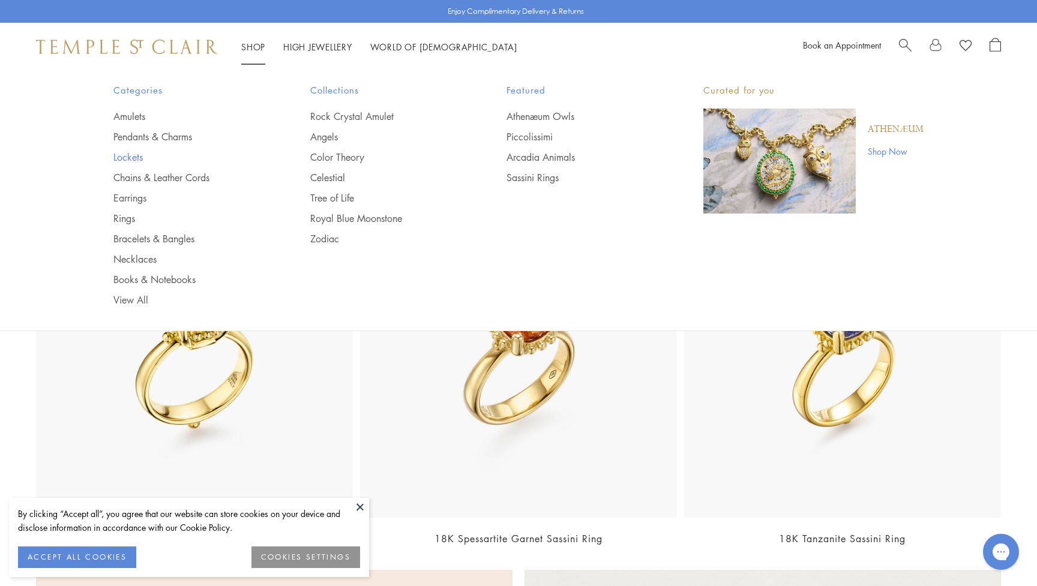
click at [139, 155] on link "Lockets" at bounding box center [187, 157] width 149 height 13
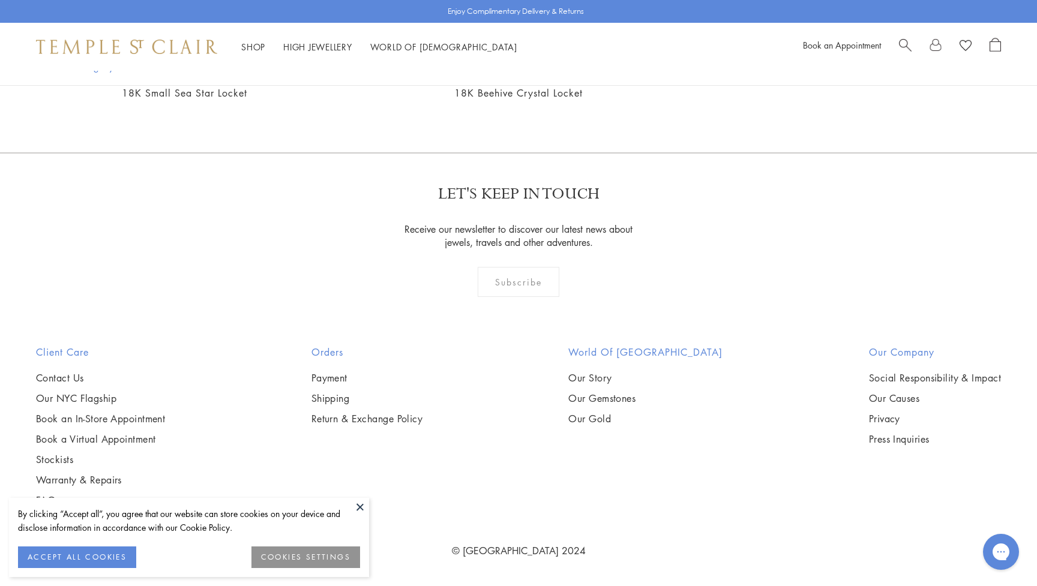
scroll to position [1667, 0]
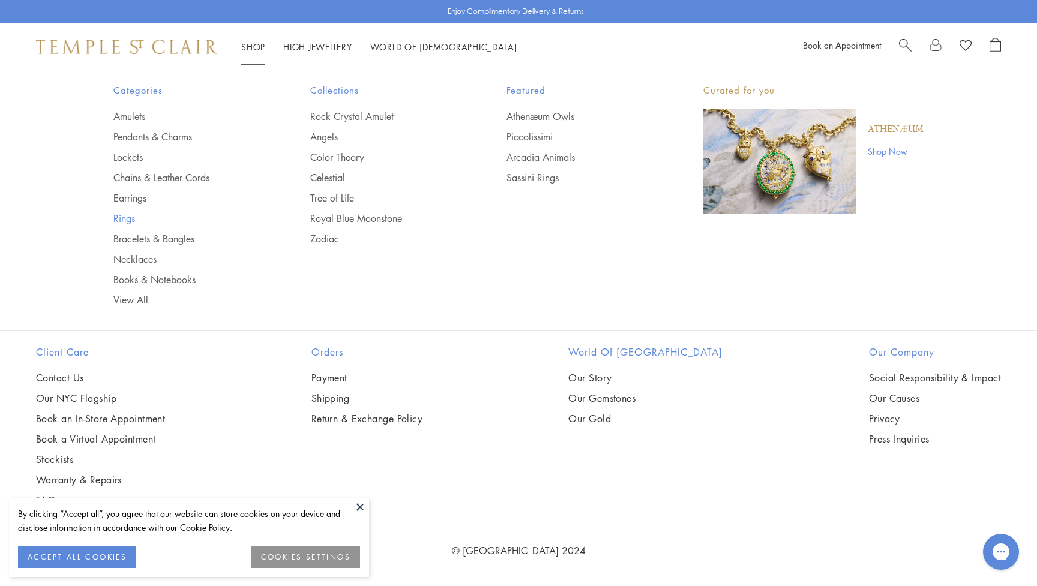
click at [122, 215] on link "Rings" at bounding box center [187, 218] width 149 height 13
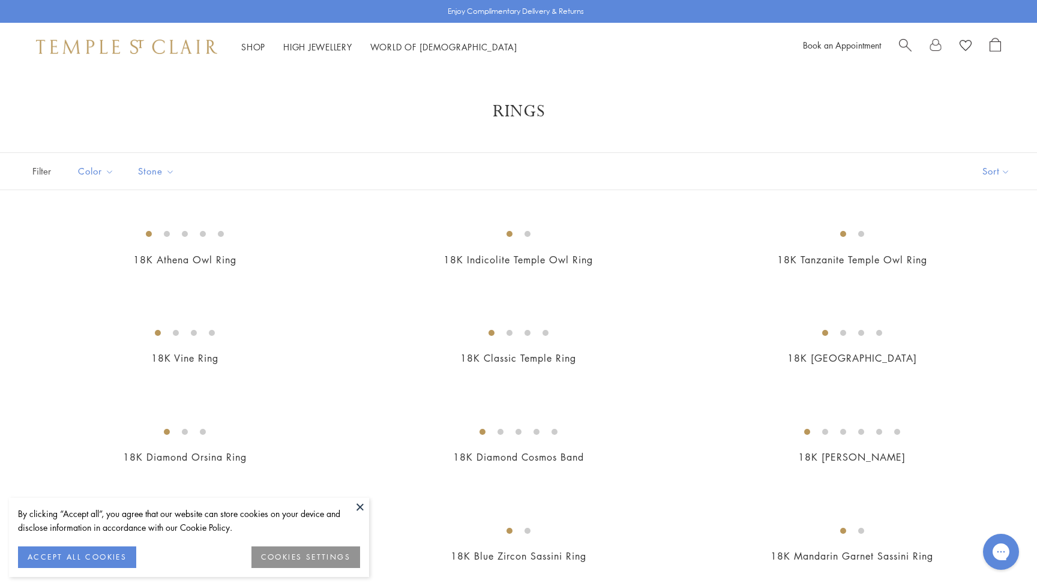
click at [361, 507] on button at bounding box center [360, 507] width 18 height 18
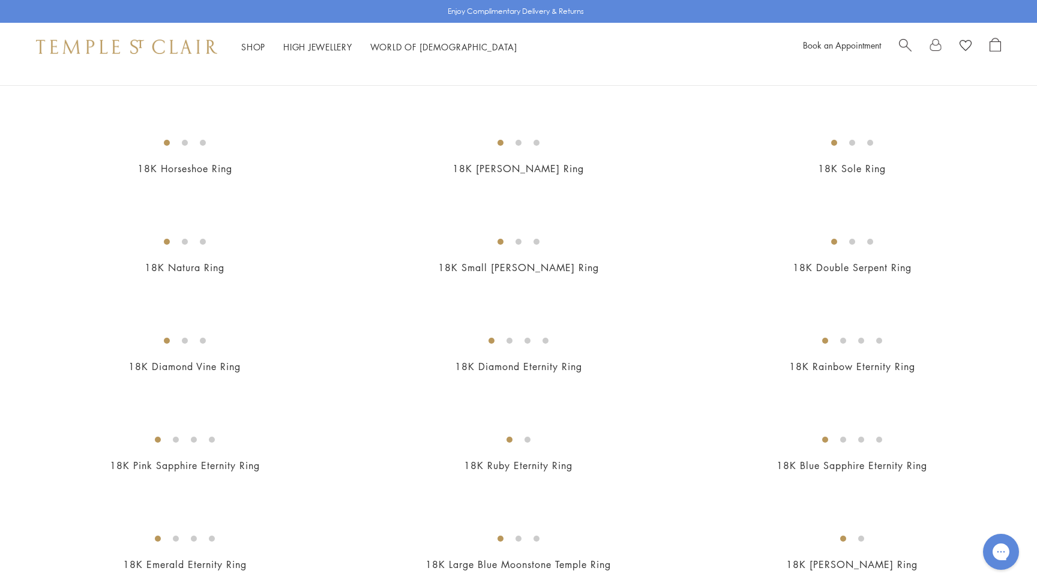
scroll to position [887, 0]
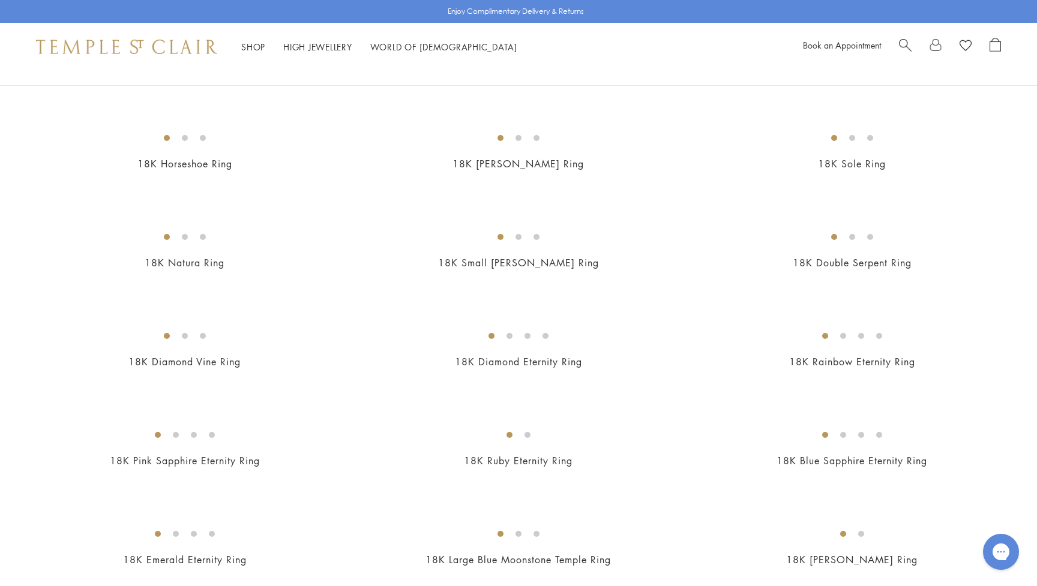
click at [0, 0] on img at bounding box center [0, 0] width 0 height 0
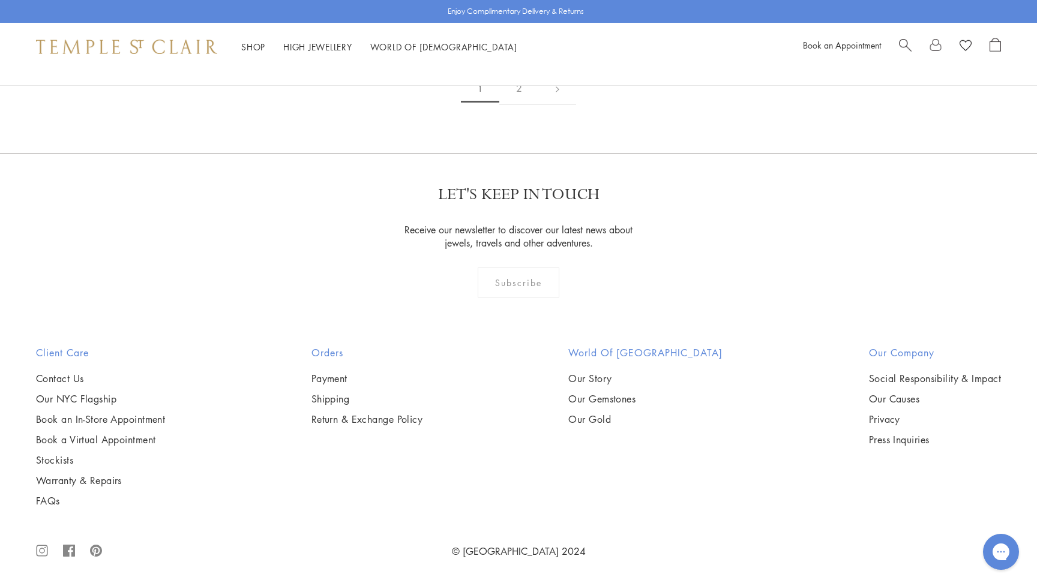
scroll to position [3135, 0]
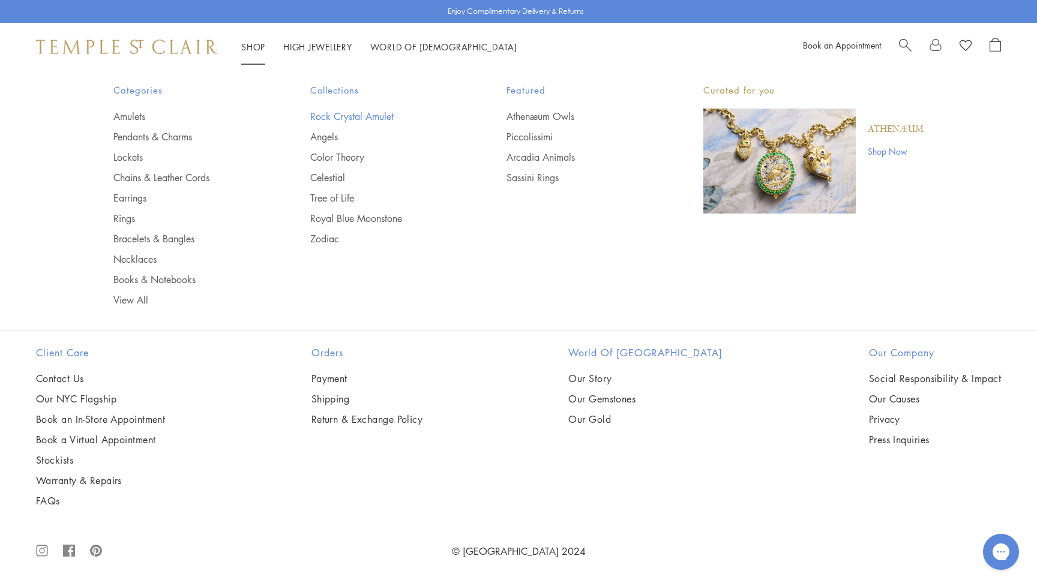
click at [335, 117] on link "Rock Crystal Amulet" at bounding box center [384, 116] width 149 height 13
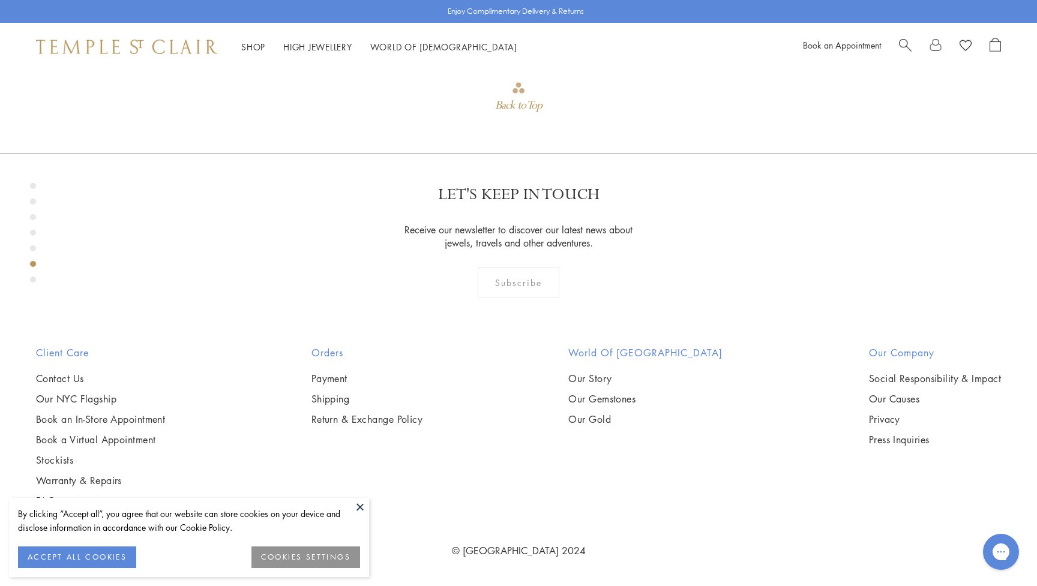
scroll to position [2752, 0]
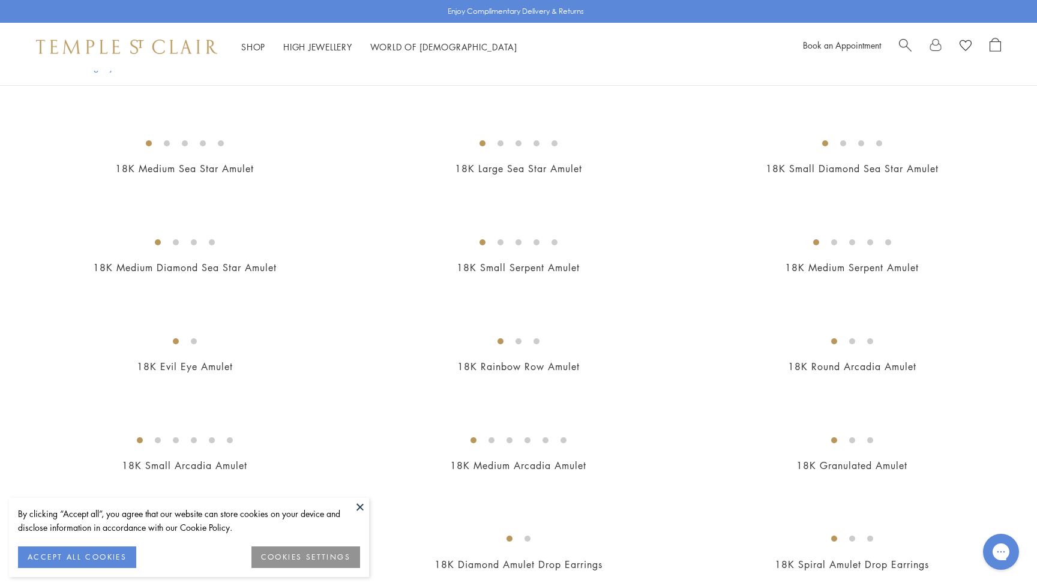
scroll to position [1774, 0]
click at [0, 0] on img at bounding box center [0, 0] width 0 height 0
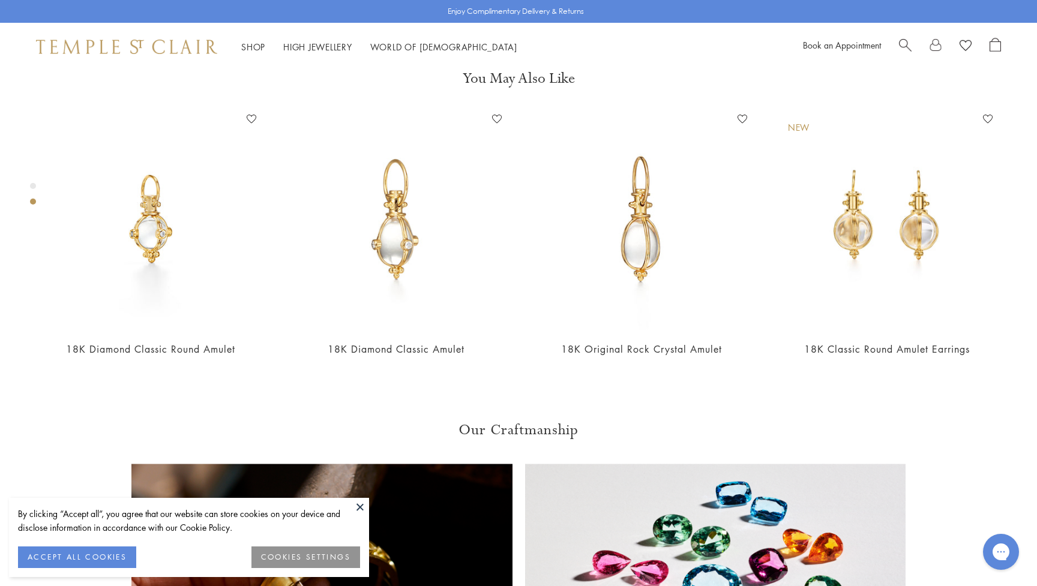
scroll to position [550, 0]
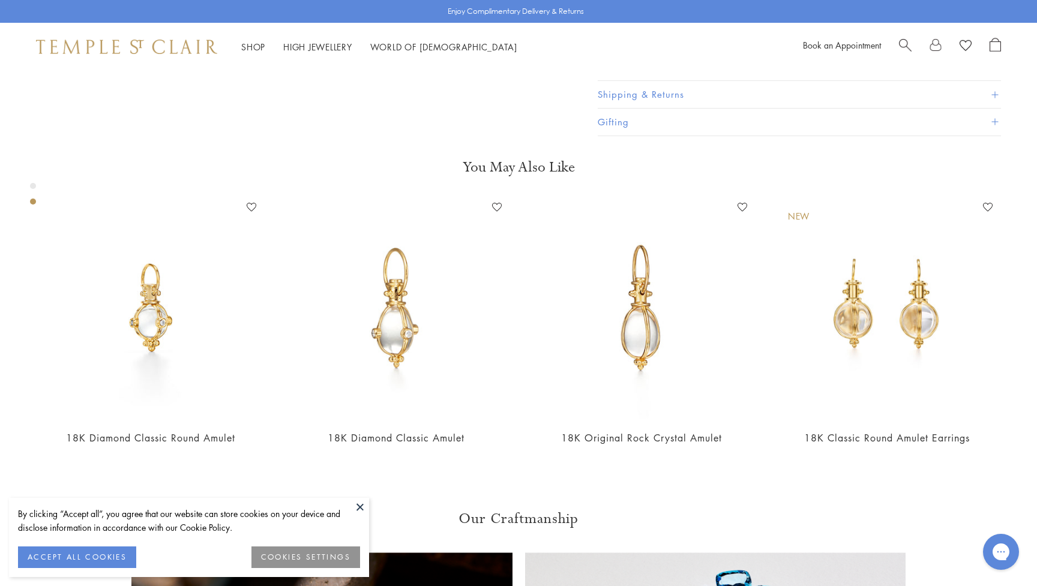
click at [704, 108] on button "Shipping & Returns" at bounding box center [799, 94] width 403 height 27
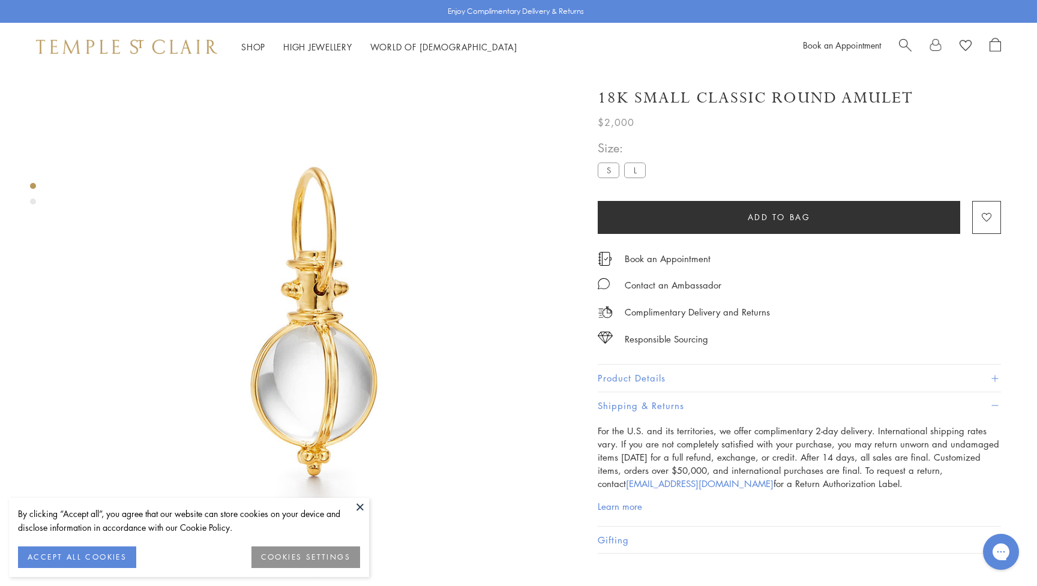
scroll to position [0, 0]
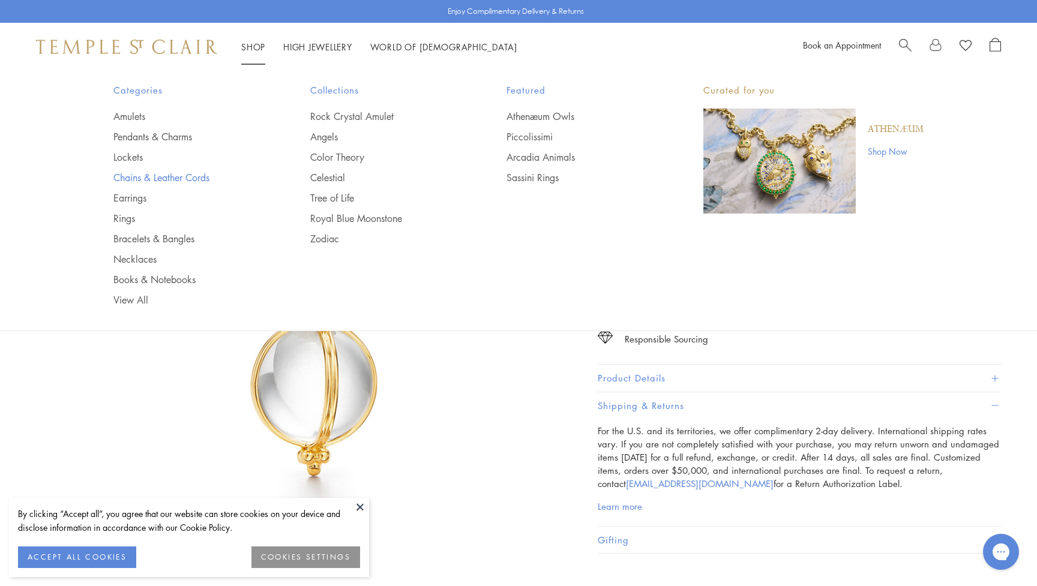
click at [203, 177] on link "Chains & Leather Cords" at bounding box center [187, 177] width 149 height 13
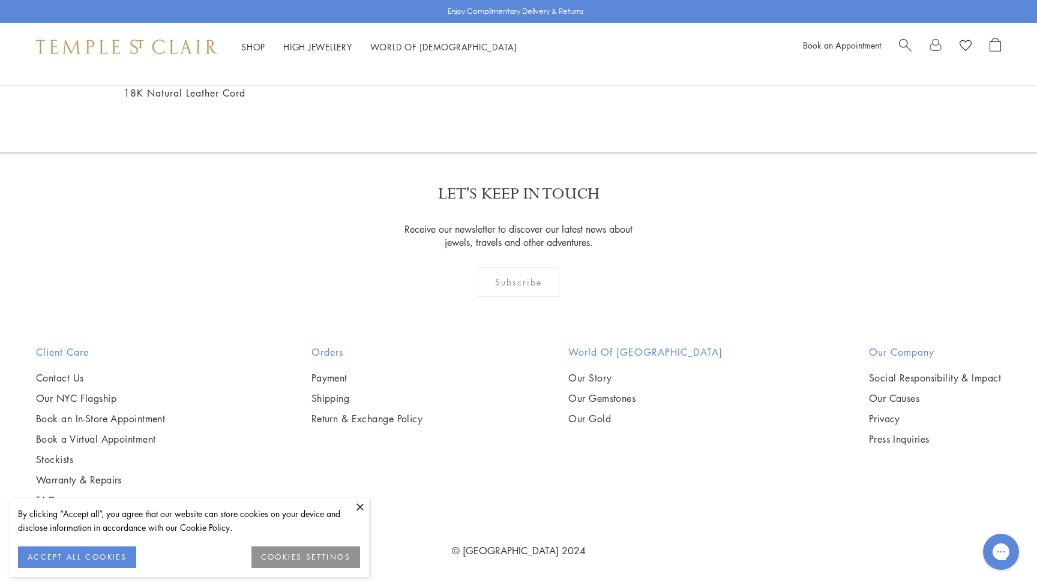
scroll to position [2045, 0]
click at [0, 0] on img at bounding box center [0, 0] width 0 height 0
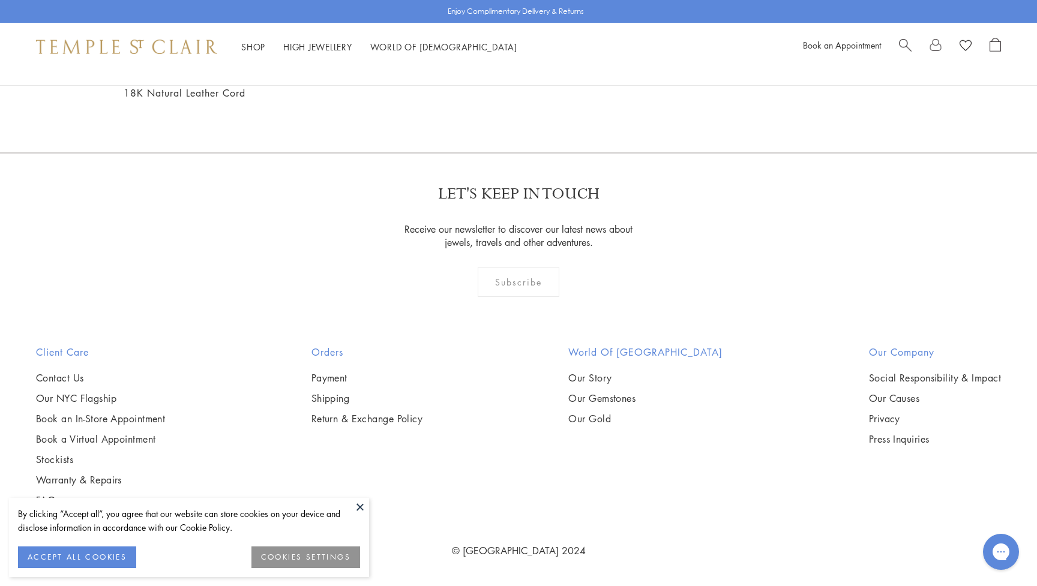
click at [0, 0] on img at bounding box center [0, 0] width 0 height 0
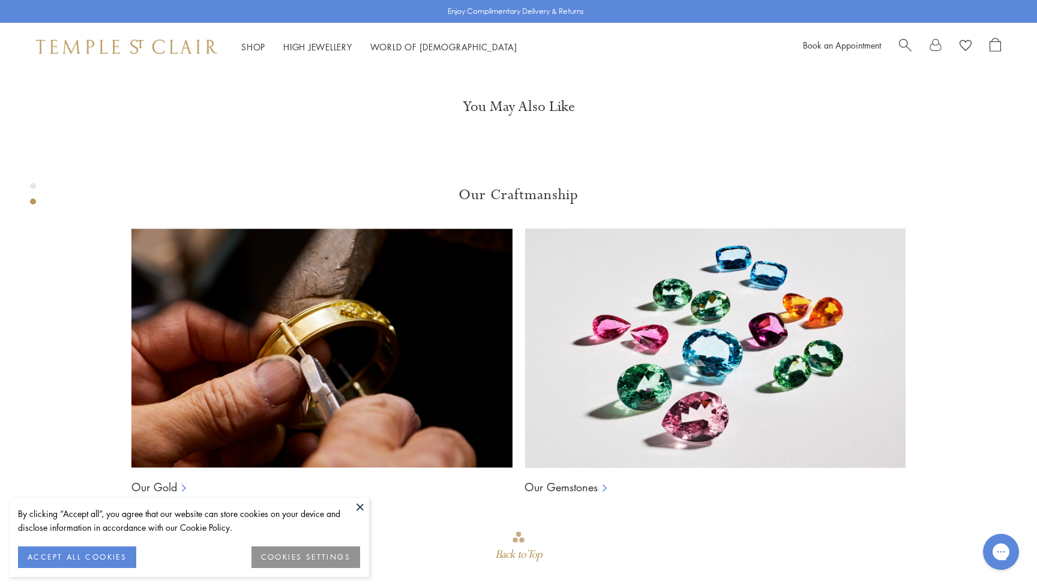
scroll to position [560, 0]
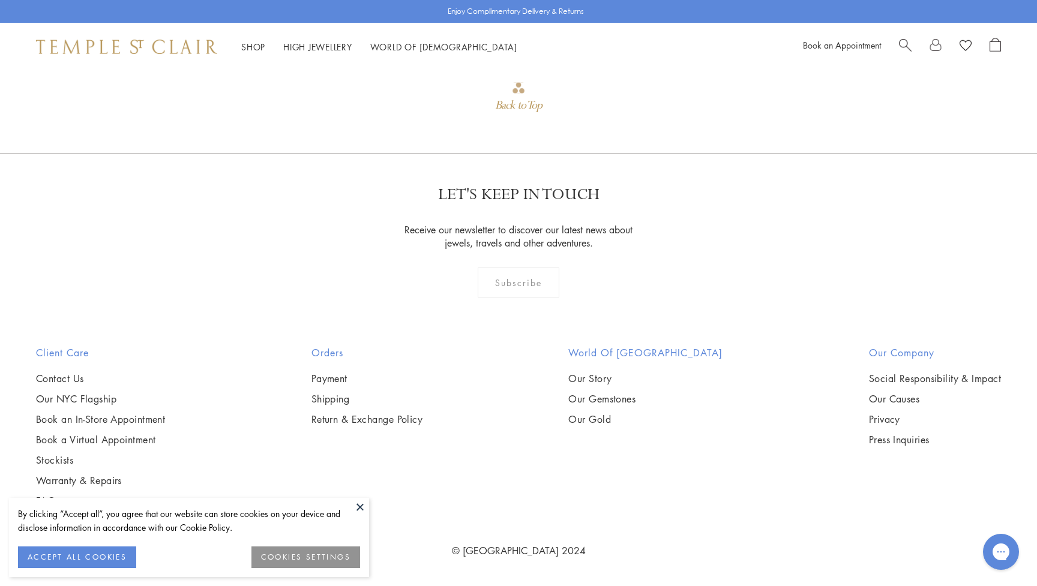
scroll to position [1468, 0]
click at [347, 385] on link "Payment" at bounding box center [367, 378] width 112 height 13
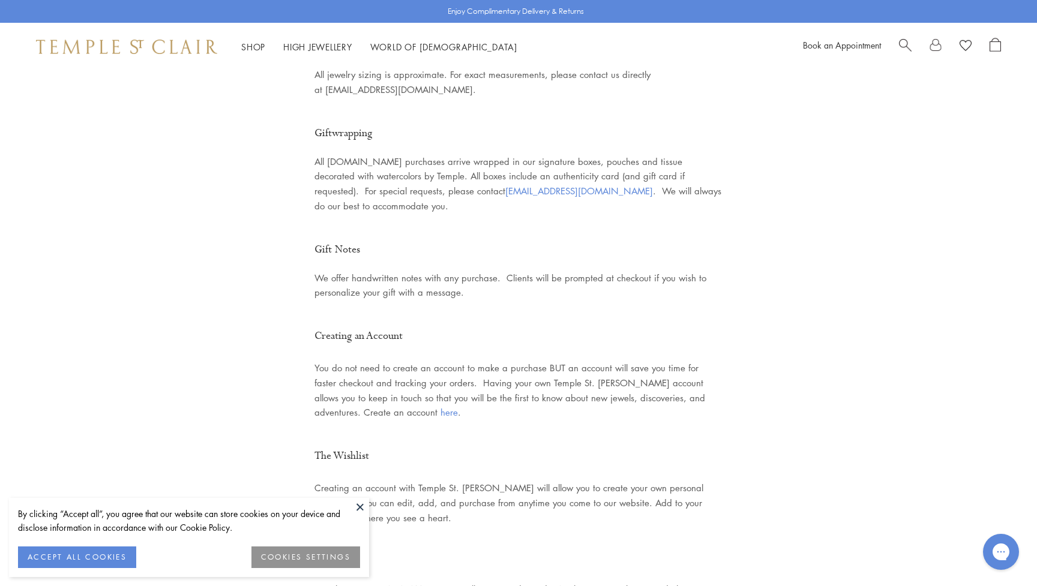
scroll to position [944, 0]
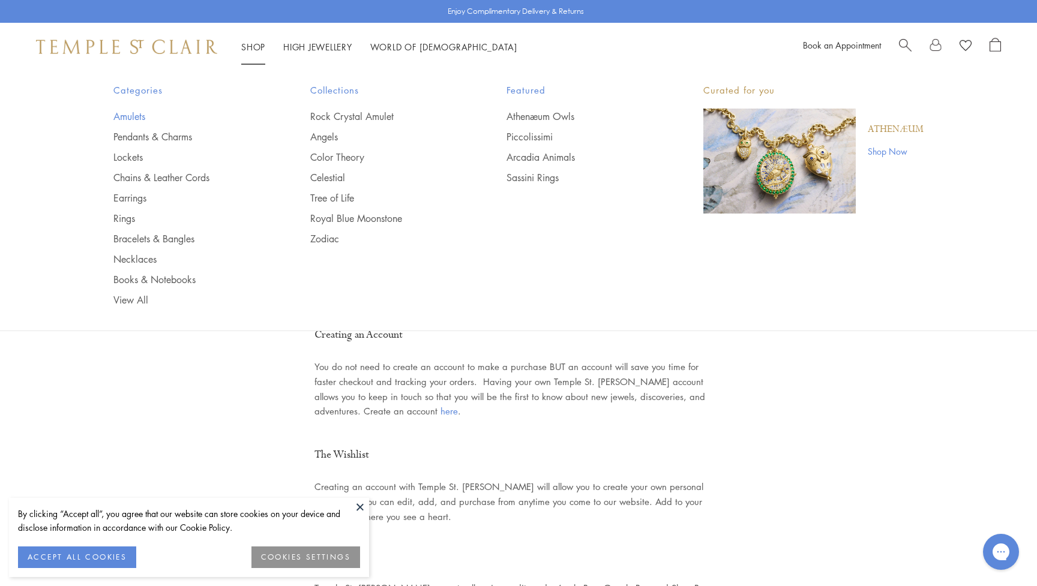
click at [140, 114] on link "Amulets" at bounding box center [187, 116] width 149 height 13
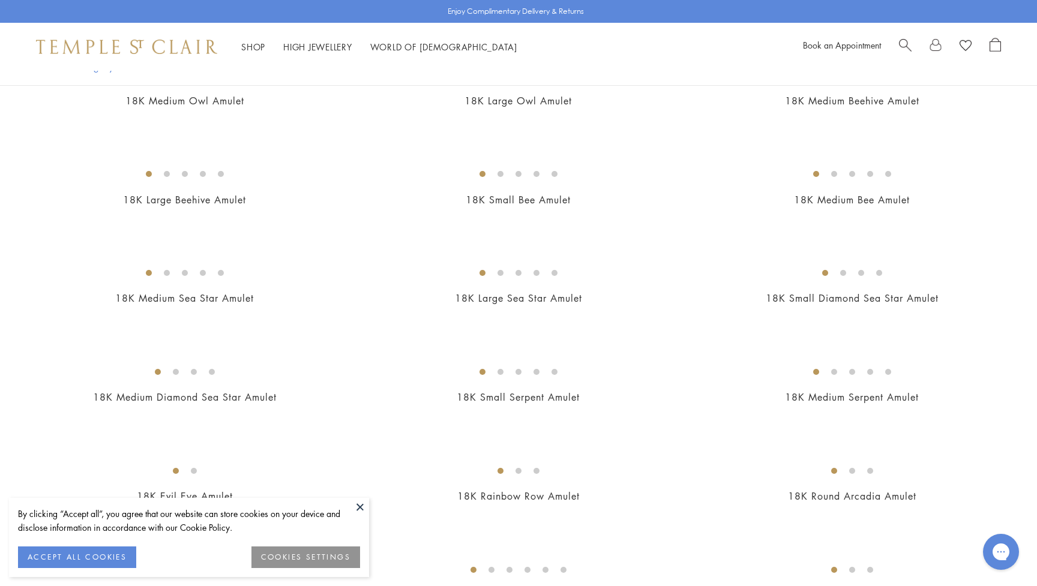
scroll to position [1624, 0]
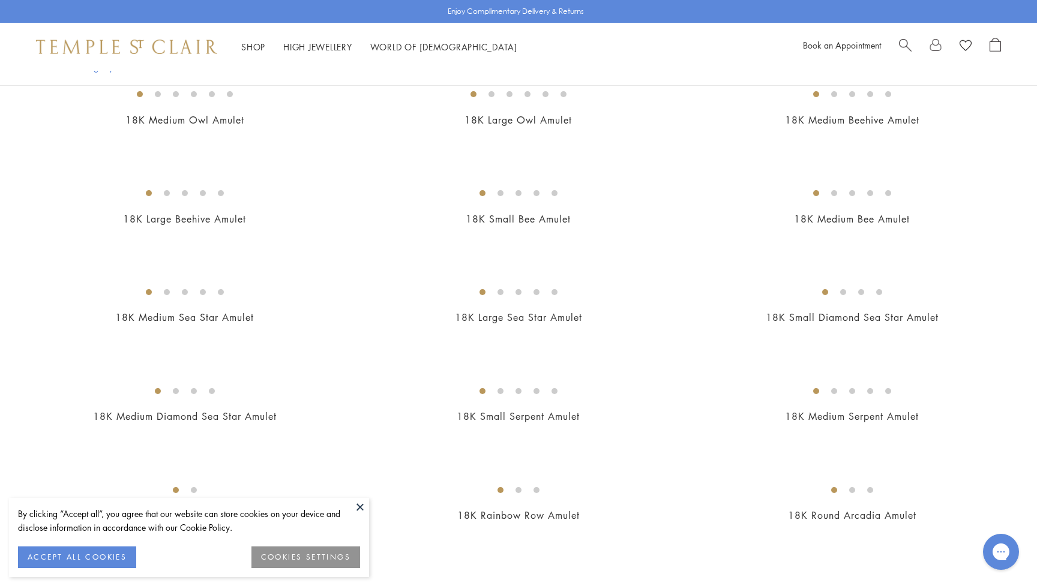
click at [0, 0] on img at bounding box center [0, 0] width 0 height 0
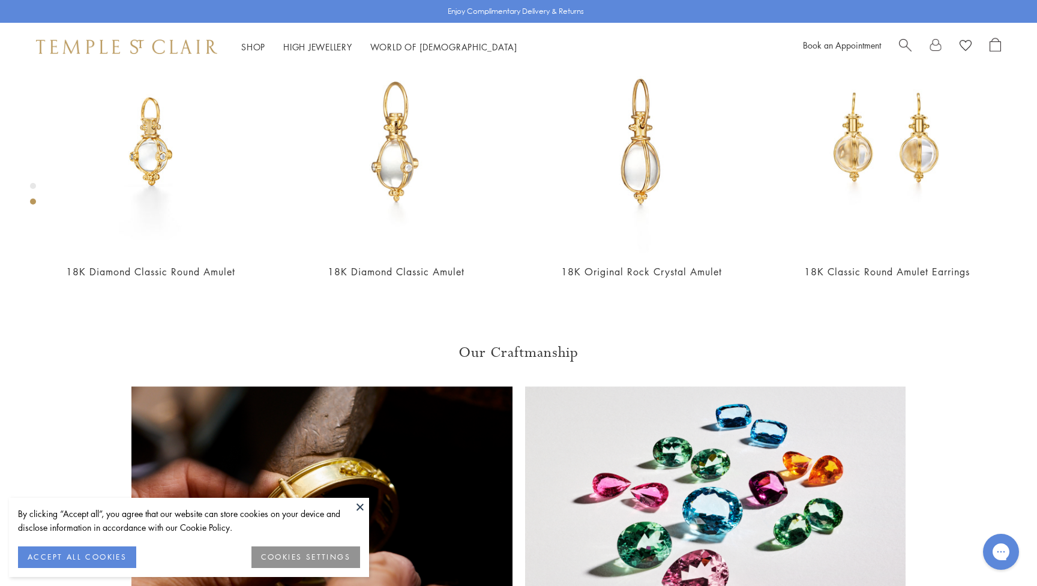
scroll to position [594, 0]
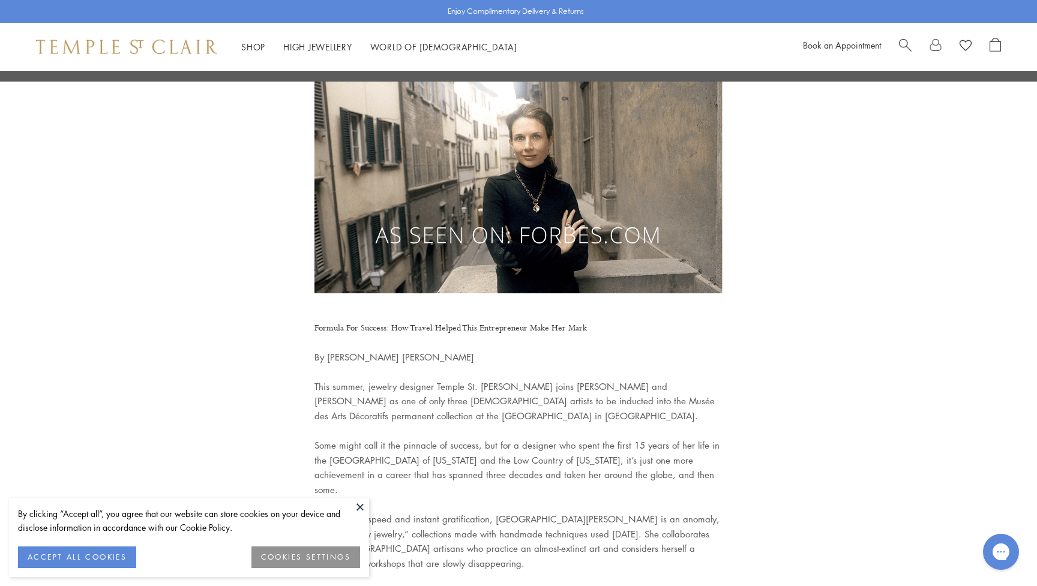
click at [359, 508] on button at bounding box center [360, 507] width 18 height 18
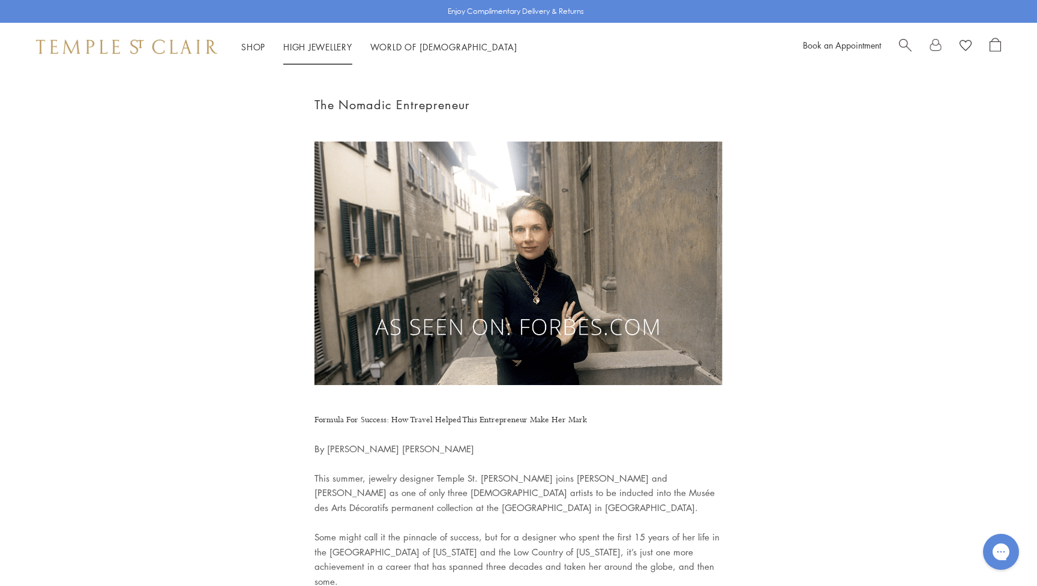
click at [337, 44] on link "High Jewellery High Jewellery" at bounding box center [317, 47] width 69 height 12
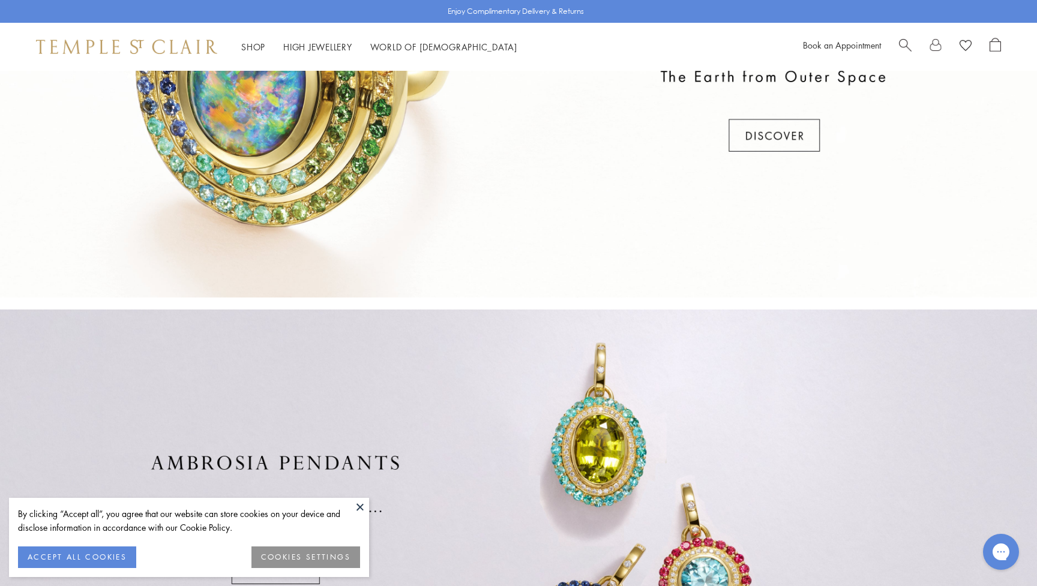
scroll to position [623, 0]
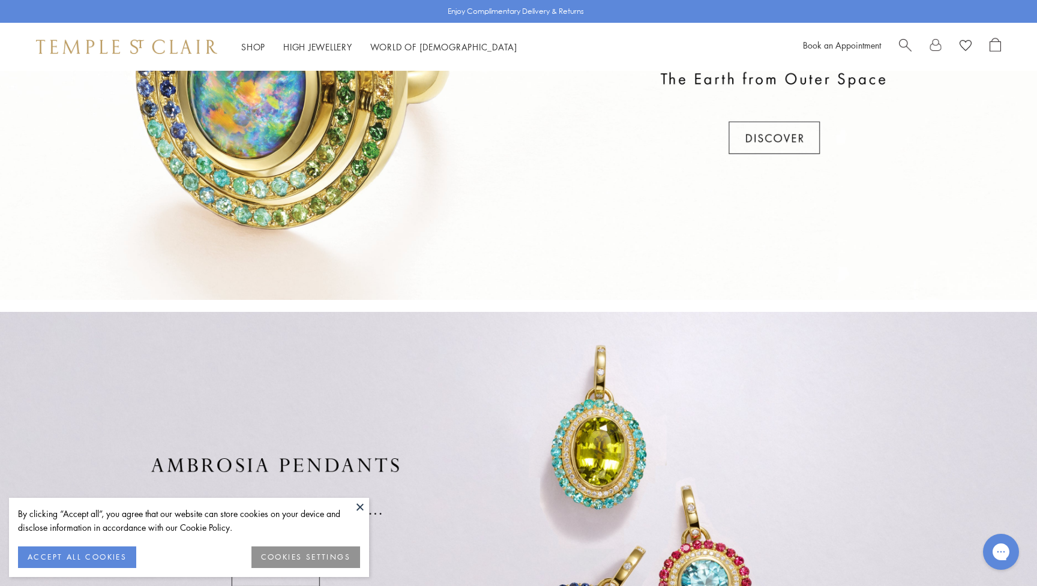
click at [767, 141] on div at bounding box center [518, 90] width 1037 height 420
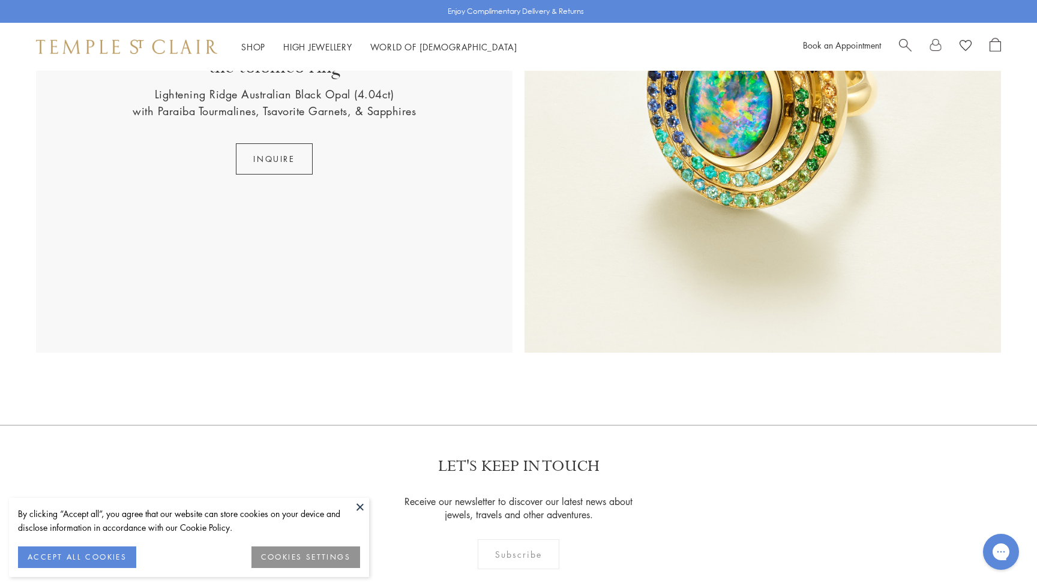
scroll to position [641, 0]
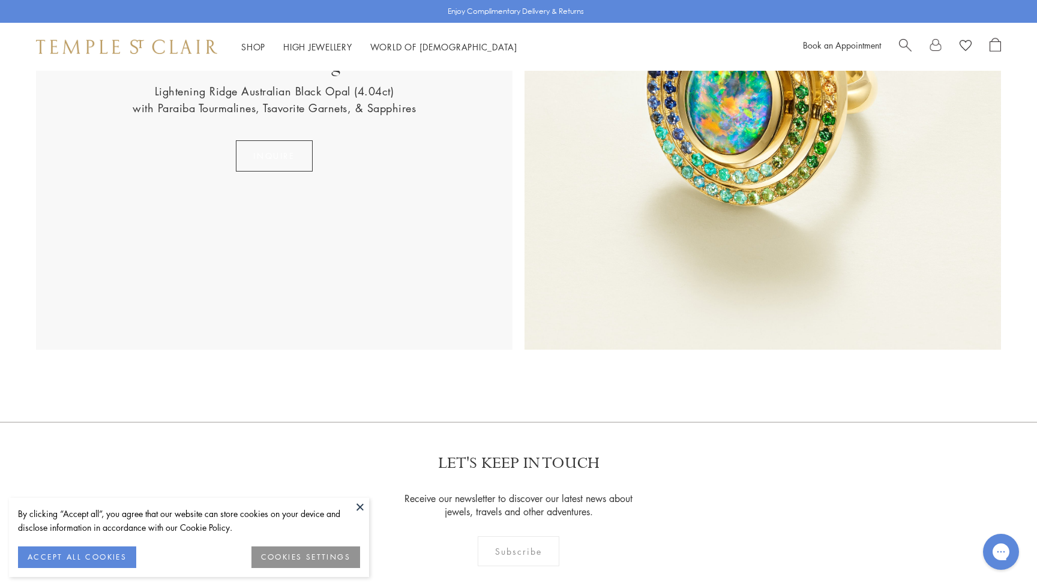
click at [303, 150] on button "INQUIRE" at bounding box center [274, 155] width 76 height 31
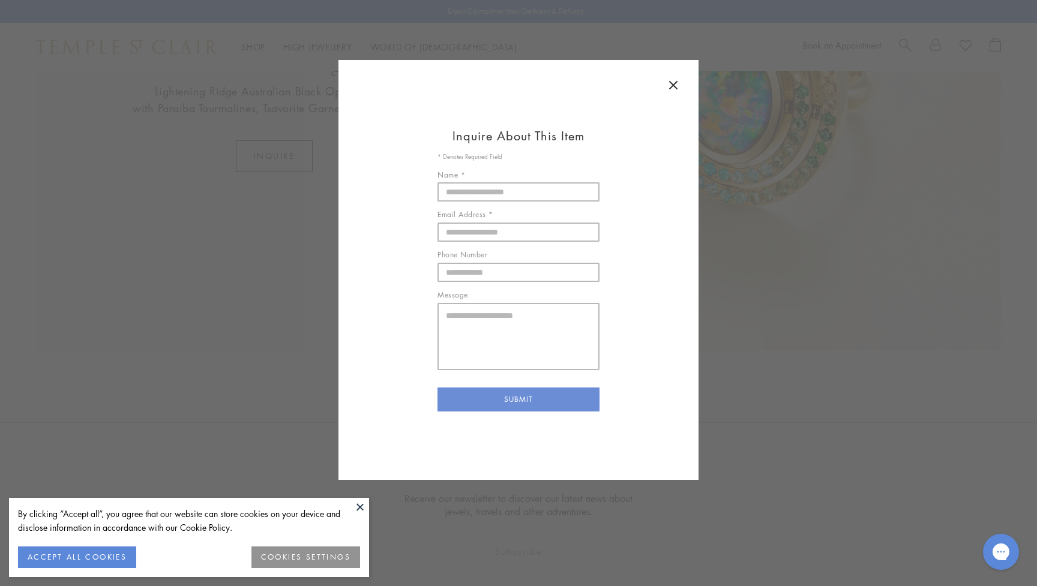
click at [671, 86] on icon at bounding box center [673, 85] width 14 height 14
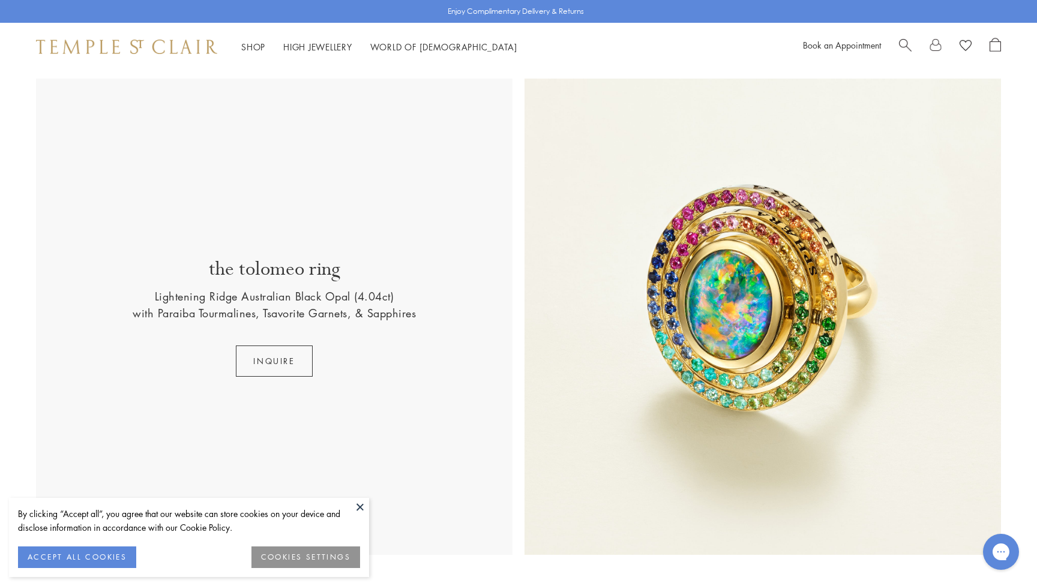
scroll to position [442, 0]
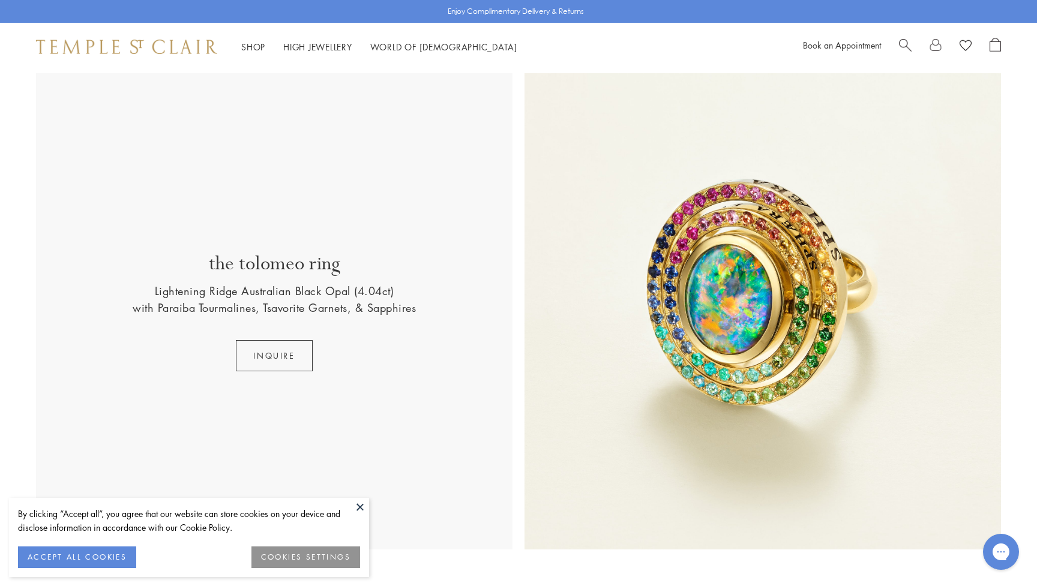
click at [358, 507] on button at bounding box center [360, 507] width 18 height 18
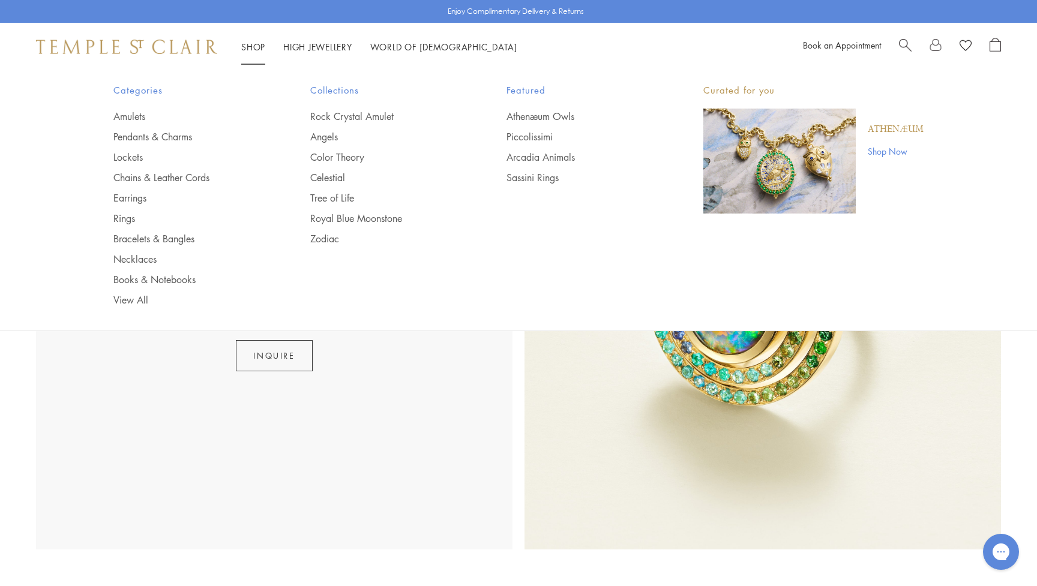
click at [254, 44] on link "Shop Shop" at bounding box center [253, 47] width 24 height 12
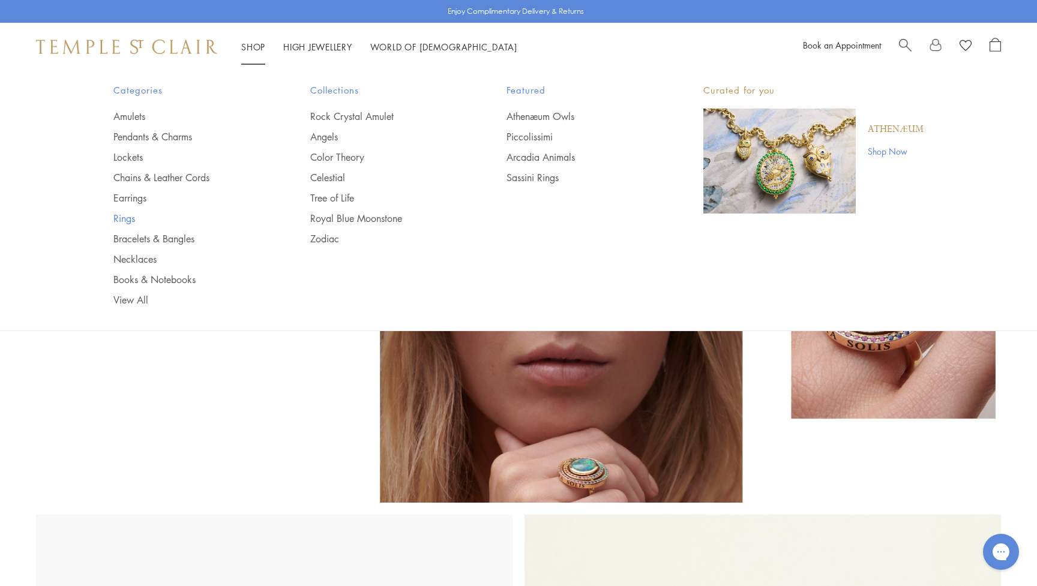
click at [124, 220] on link "Rings" at bounding box center [187, 218] width 149 height 13
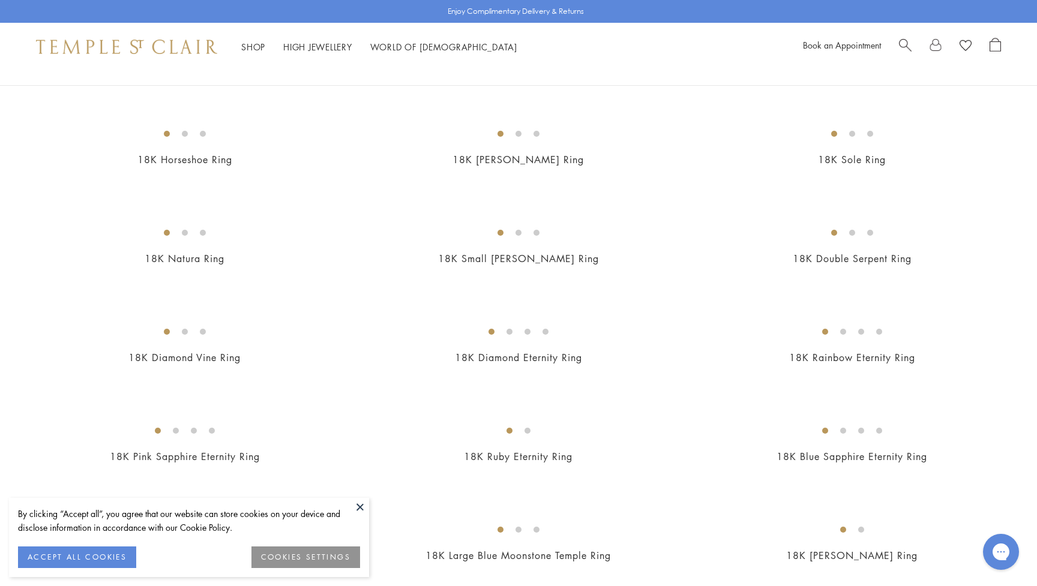
scroll to position [893, 0]
click at [0, 0] on img at bounding box center [0, 0] width 0 height 0
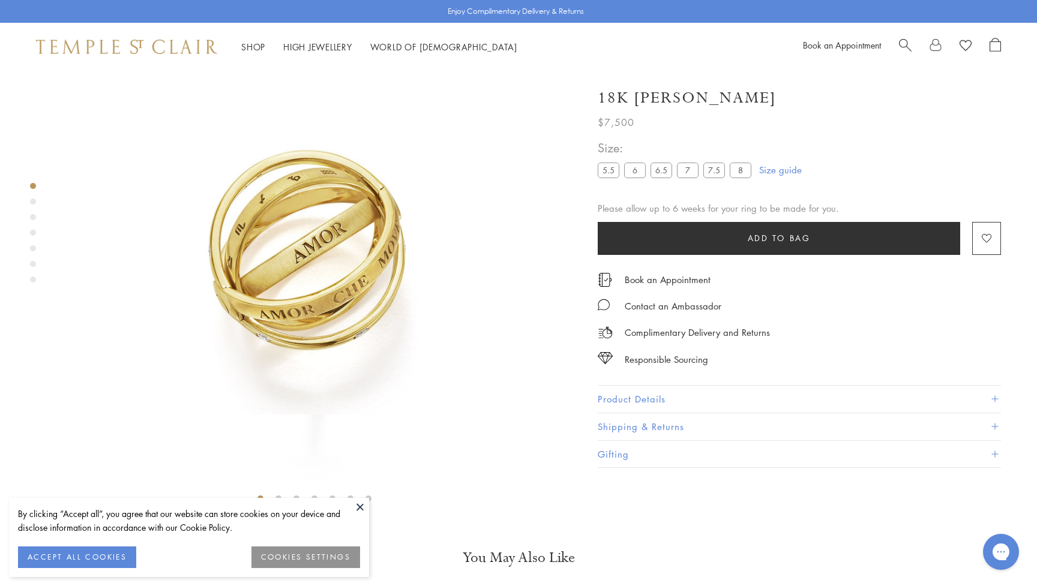
click at [34, 202] on div "Product gallery navigation" at bounding box center [33, 202] width 6 height 6
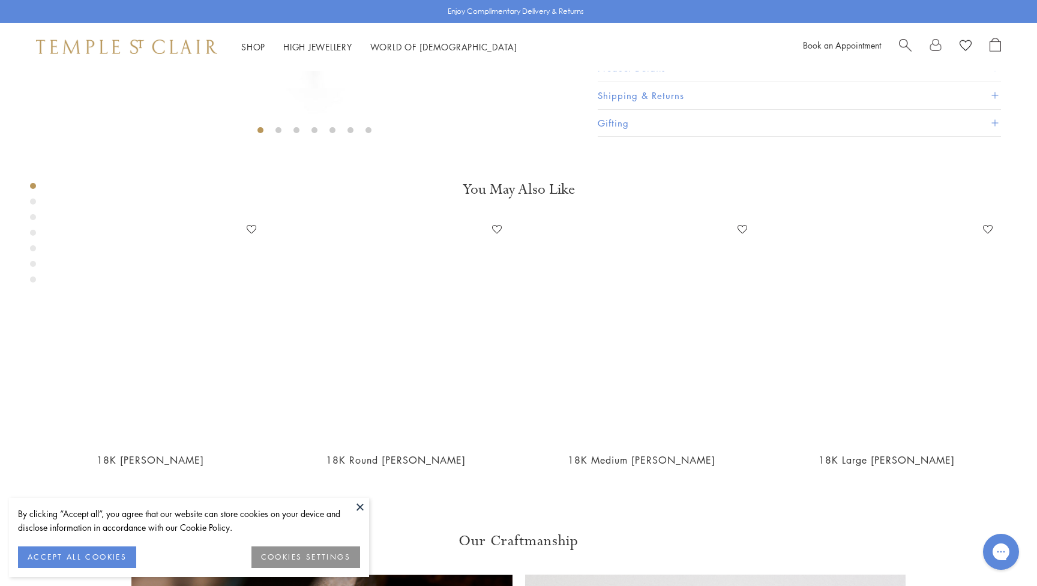
scroll to position [532, 0]
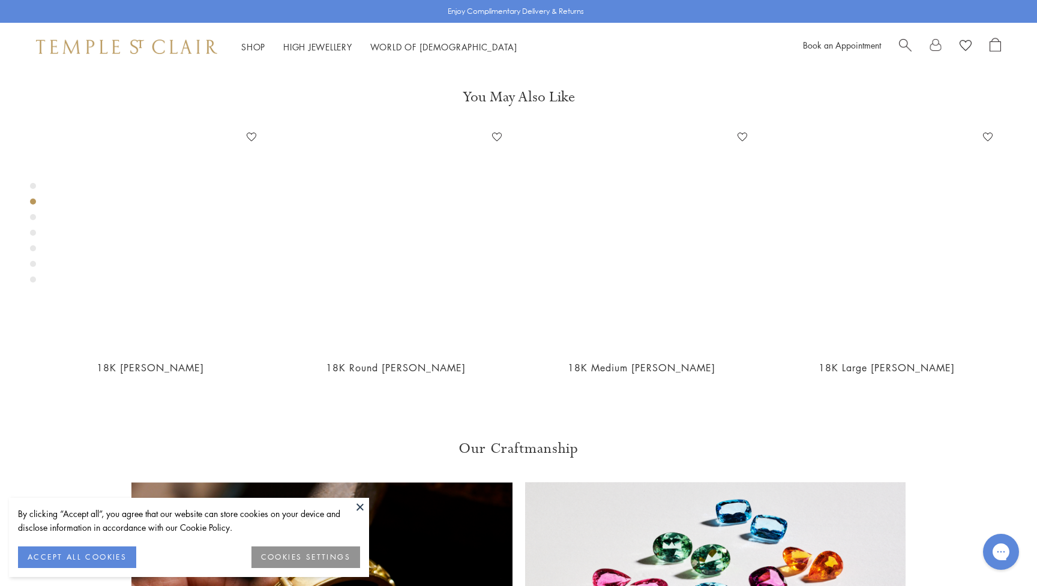
click at [31, 216] on div "Product gallery navigation" at bounding box center [33, 217] width 6 height 6
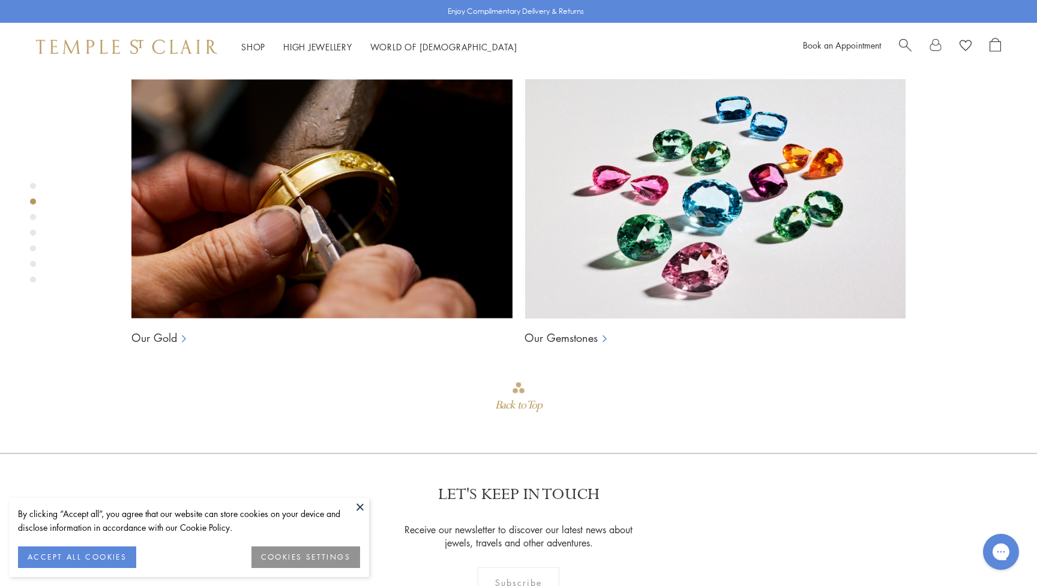
scroll to position [1040, 0]
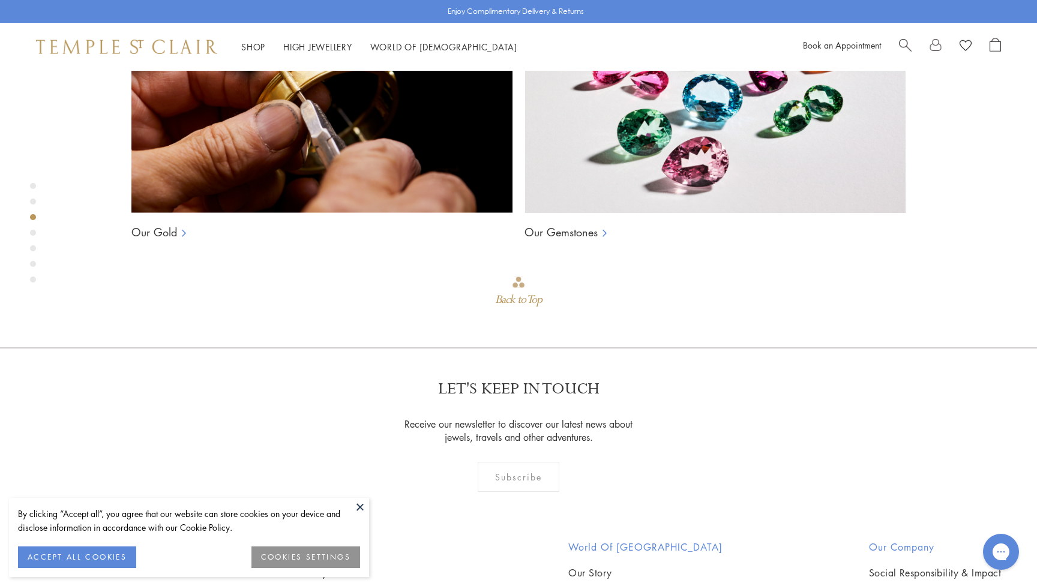
click at [35, 232] on div "Product gallery navigation" at bounding box center [33, 233] width 6 height 6
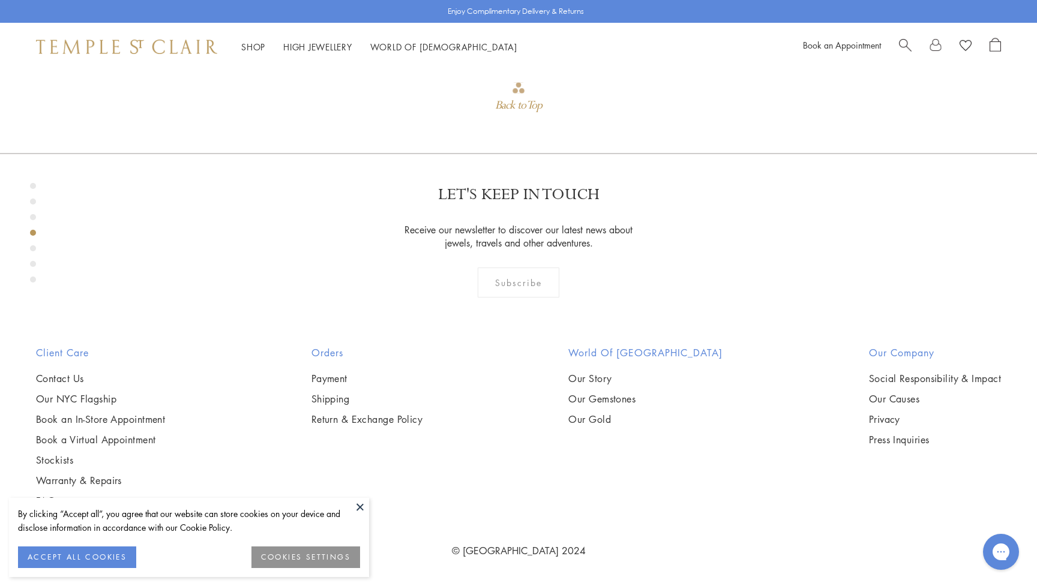
click at [34, 248] on div "Product gallery navigation" at bounding box center [33, 248] width 6 height 6
click at [35, 264] on div "Product gallery navigation" at bounding box center [33, 264] width 6 height 6
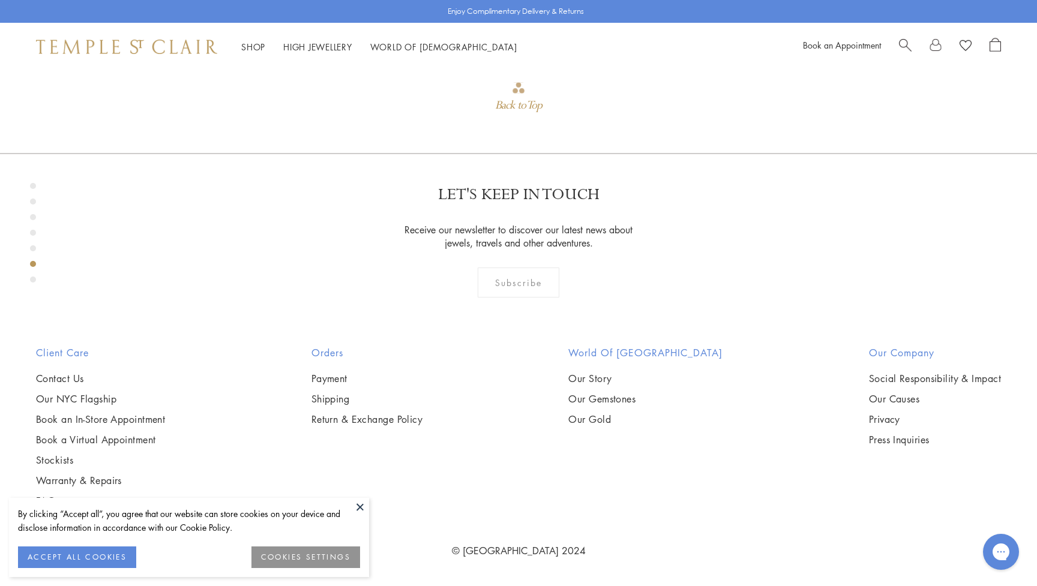
click at [35, 285] on div "Product gallery navigation" at bounding box center [33, 236] width 6 height 112
click at [33, 281] on div "Product gallery navigation" at bounding box center [33, 280] width 6 height 6
click at [363, 506] on button at bounding box center [360, 507] width 18 height 18
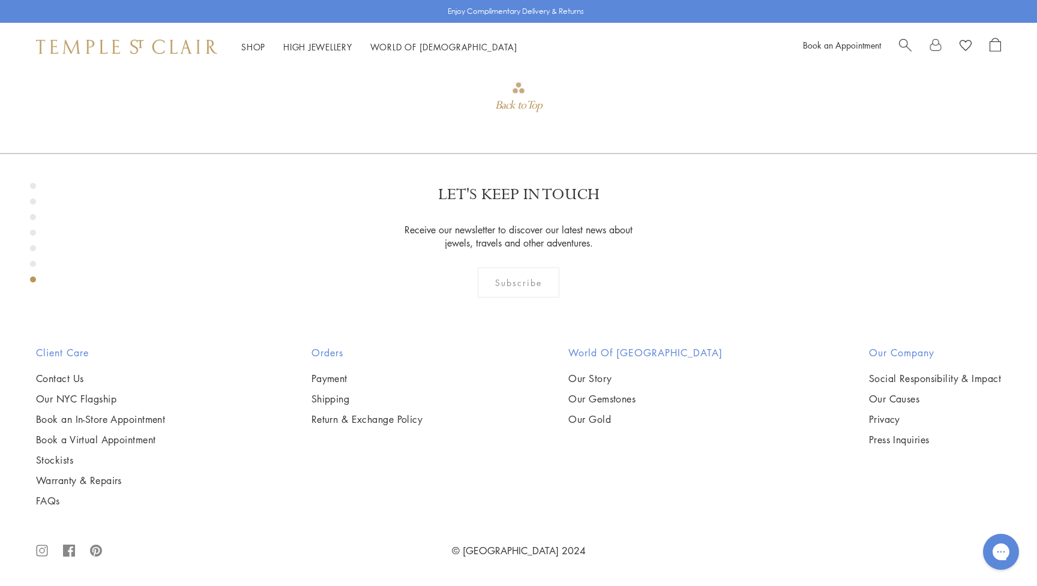
click at [34, 247] on div "Product gallery navigation" at bounding box center [33, 248] width 6 height 6
